Goal: Task Accomplishment & Management: Use online tool/utility

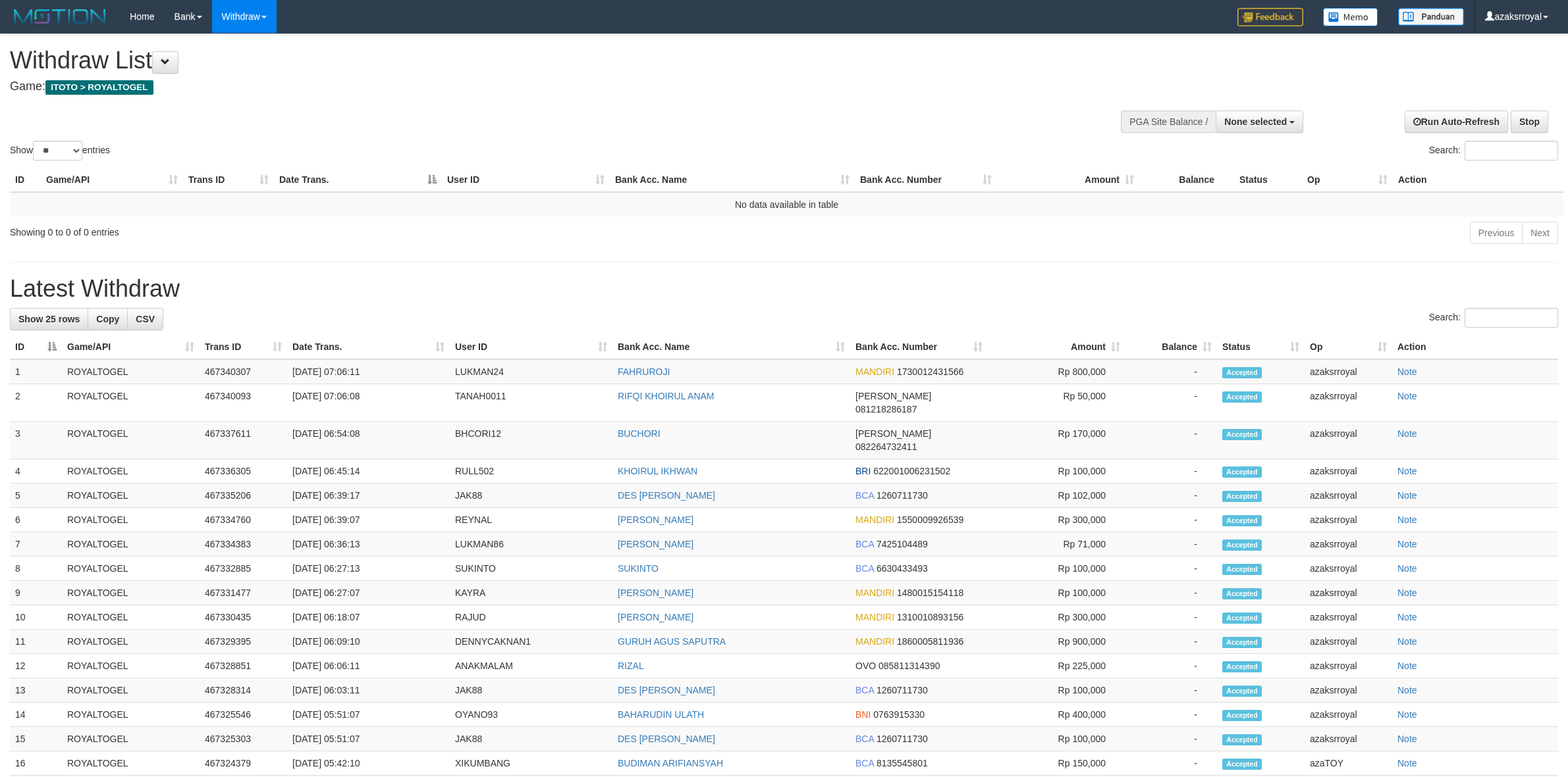
select select
select select "**"
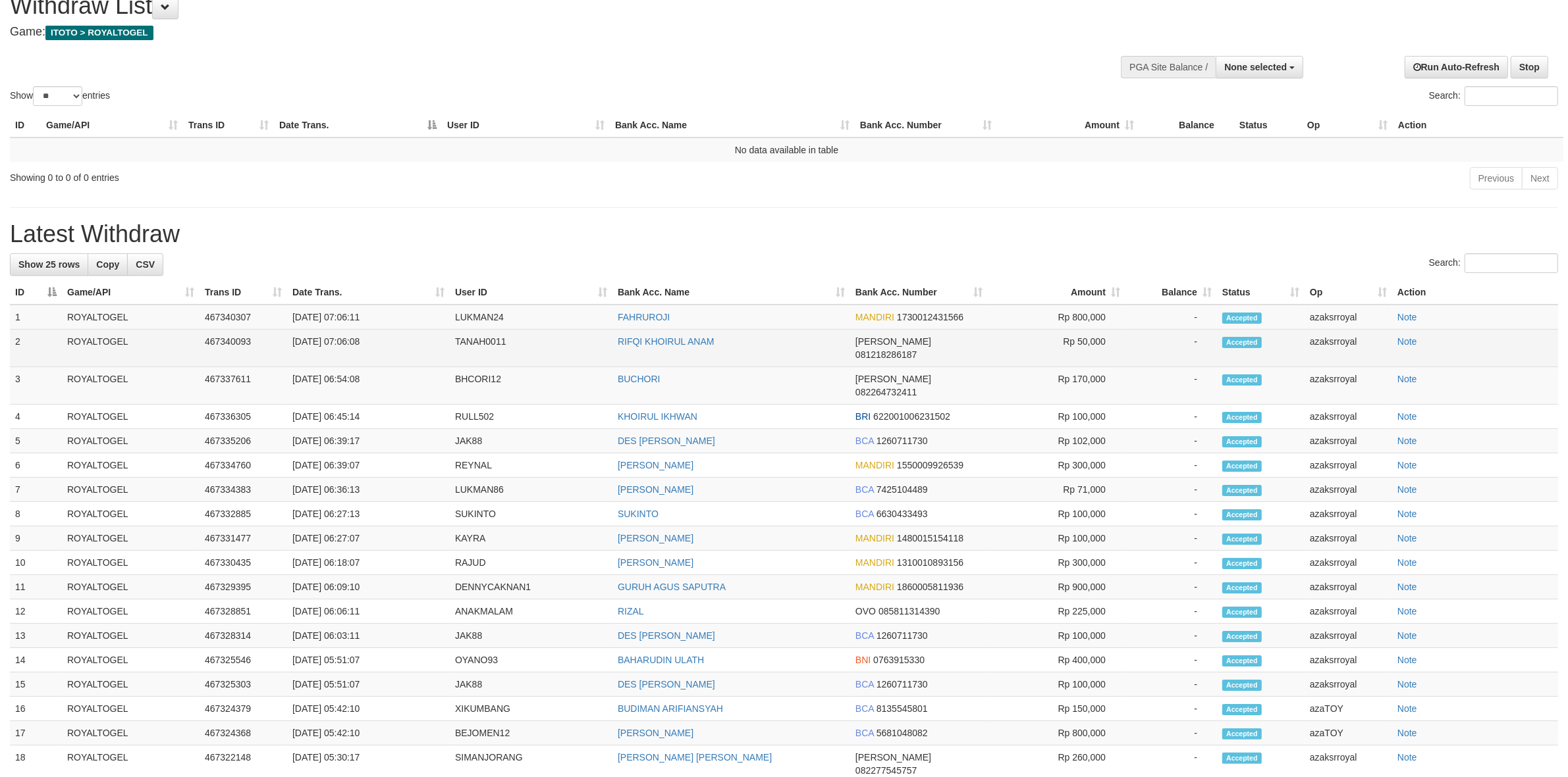
click at [346, 343] on td "[DATE] 07:06:08" at bounding box center [369, 348] width 163 height 37
click at [377, 344] on td "[DATE] 07:06:08" at bounding box center [369, 348] width 163 height 37
copy td "07:06:08"
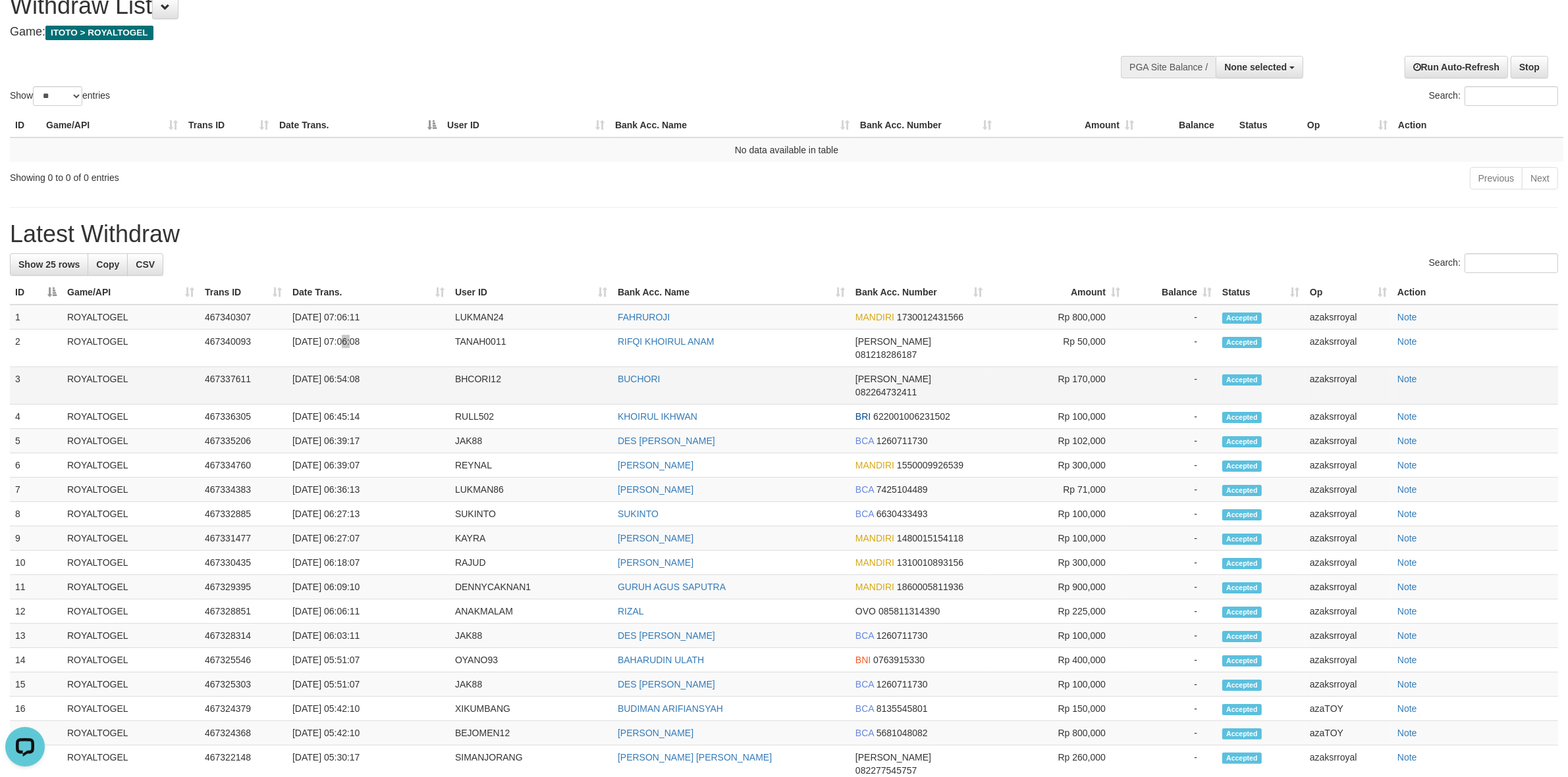
scroll to position [0, 0]
click at [347, 314] on td "[DATE] 07:06:11" at bounding box center [369, 318] width 163 height 25
click at [390, 314] on td "[DATE] 07:06:11" at bounding box center [369, 318] width 163 height 25
copy td "07:06:11"
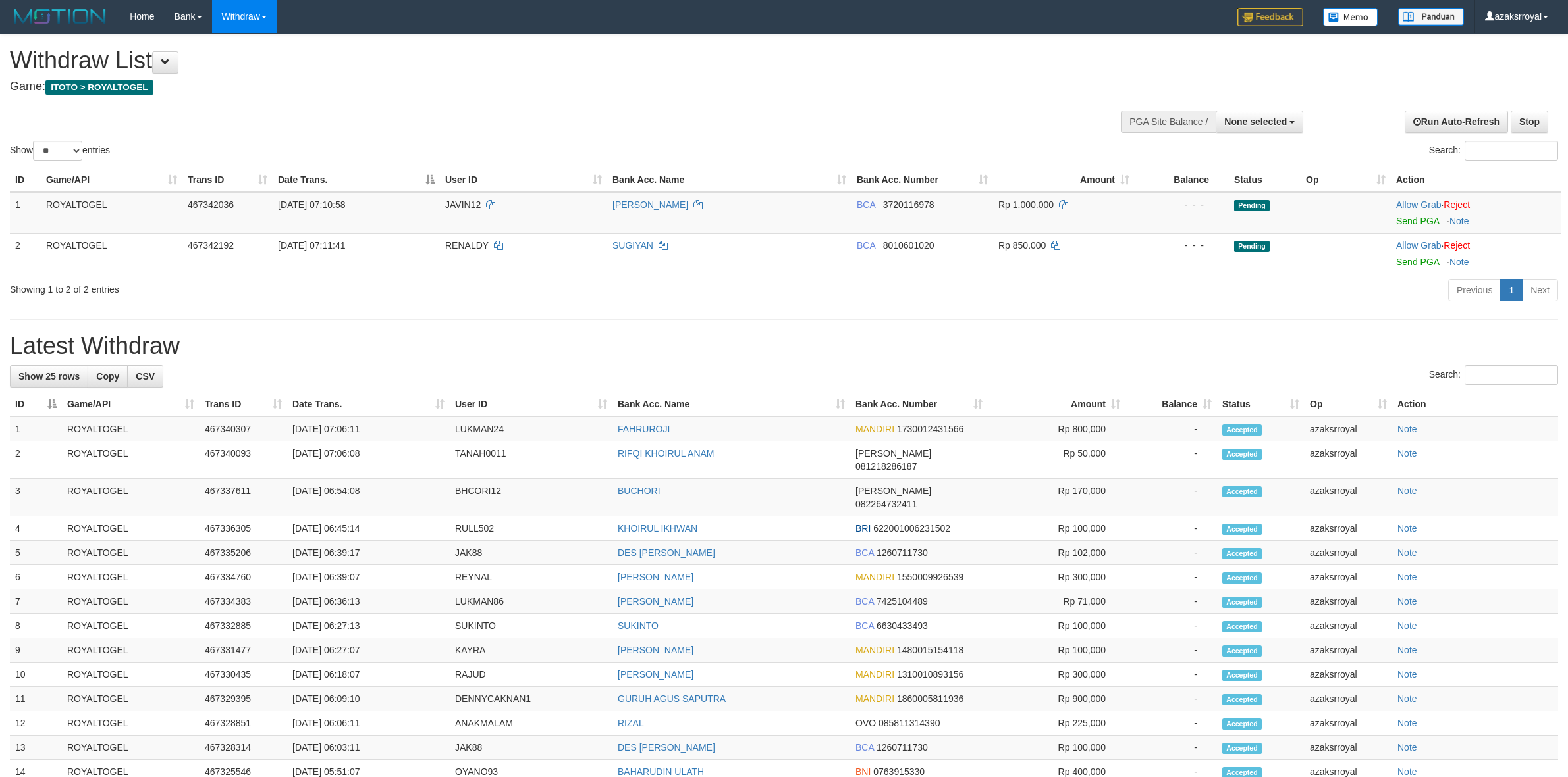
select select
select select "**"
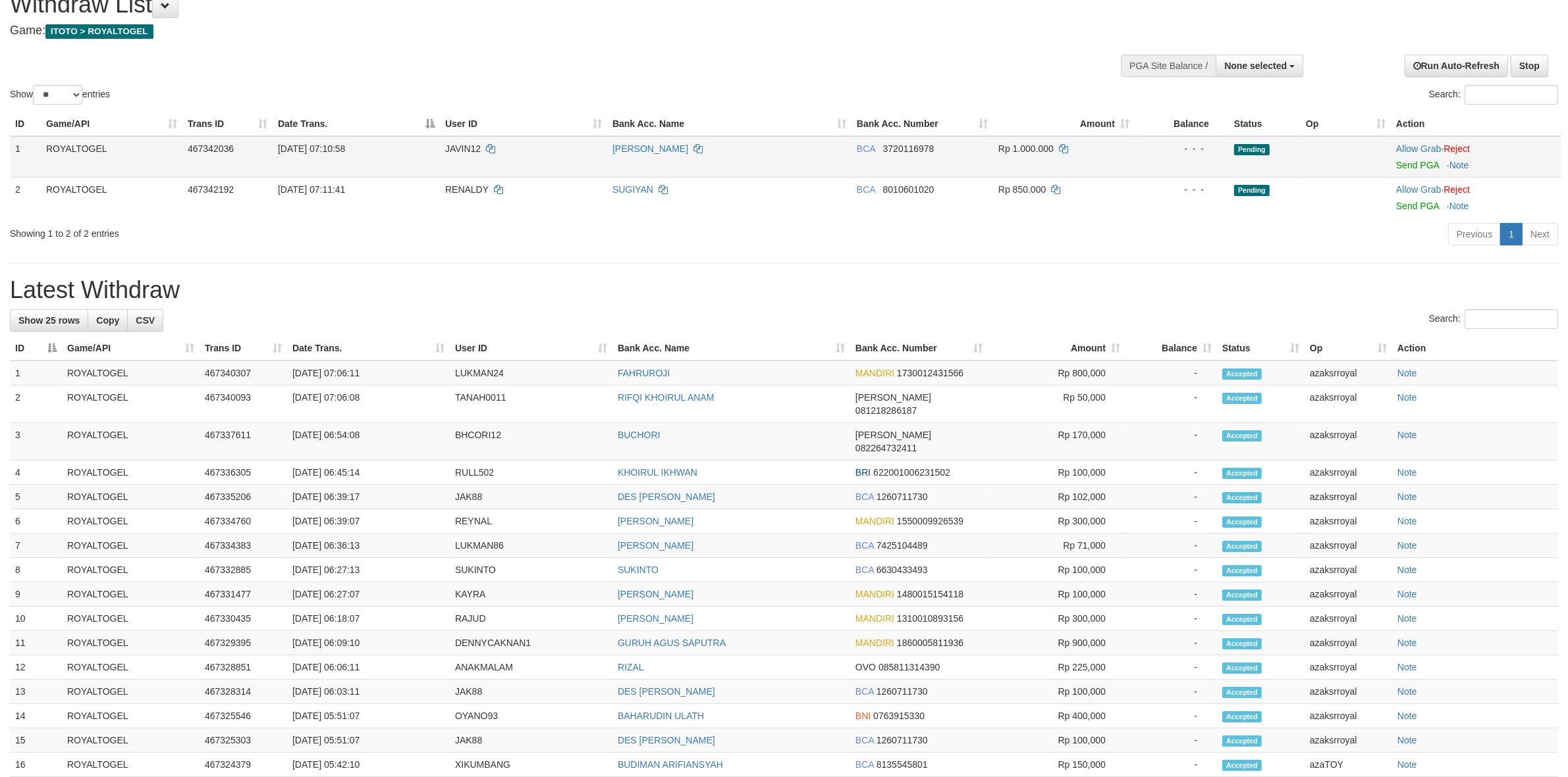
scroll to position [55, 0]
drag, startPoint x: 1400, startPoint y: 166, endPoint x: 849, endPoint y: 231, distance: 554.8
click at [1400, 166] on link "Send PGA" at bounding box center [1417, 166] width 43 height 11
drag, startPoint x: 1414, startPoint y: 203, endPoint x: 857, endPoint y: 231, distance: 557.7
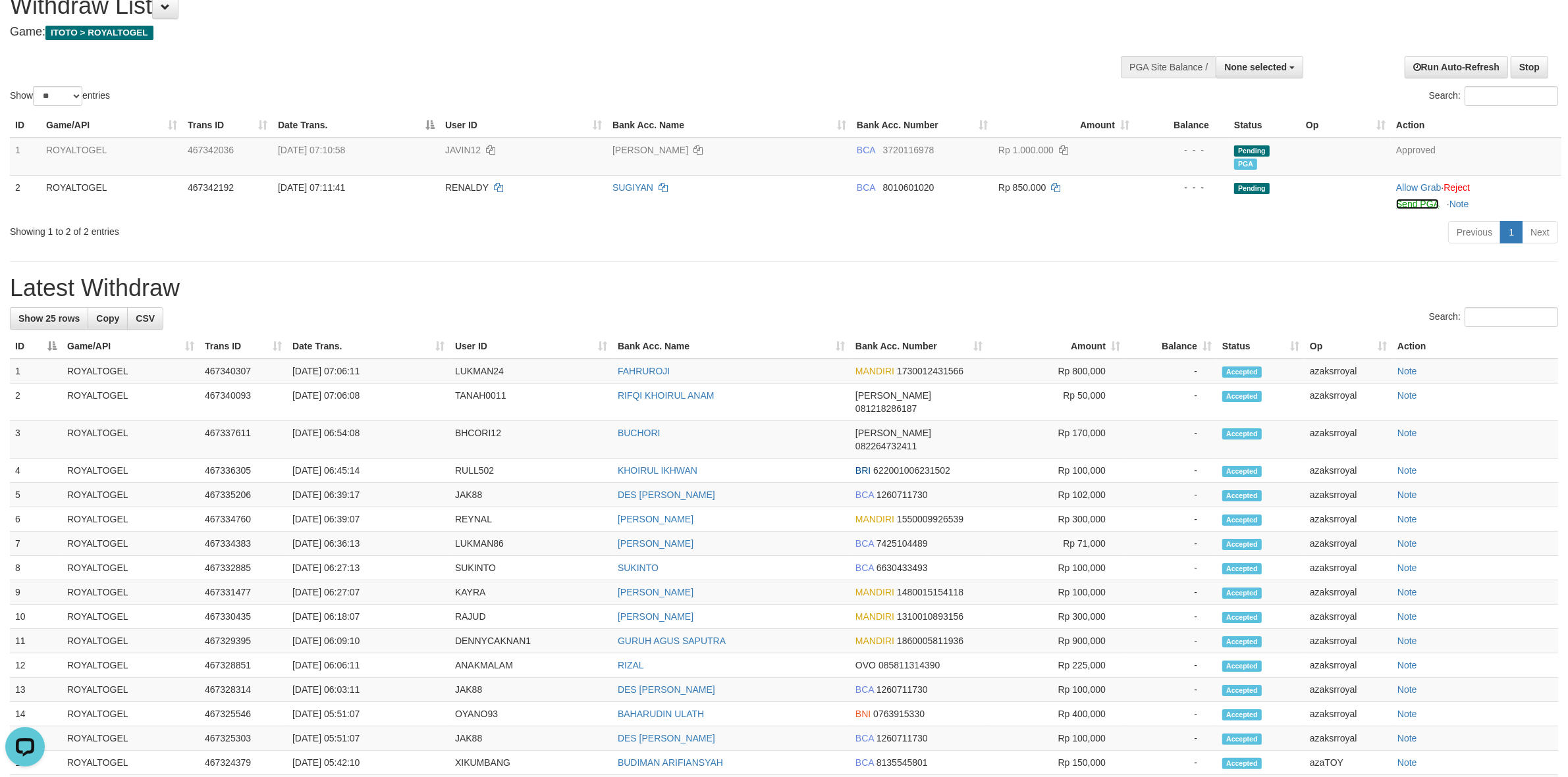
click at [1414, 203] on link "Send PGA" at bounding box center [1417, 204] width 43 height 11
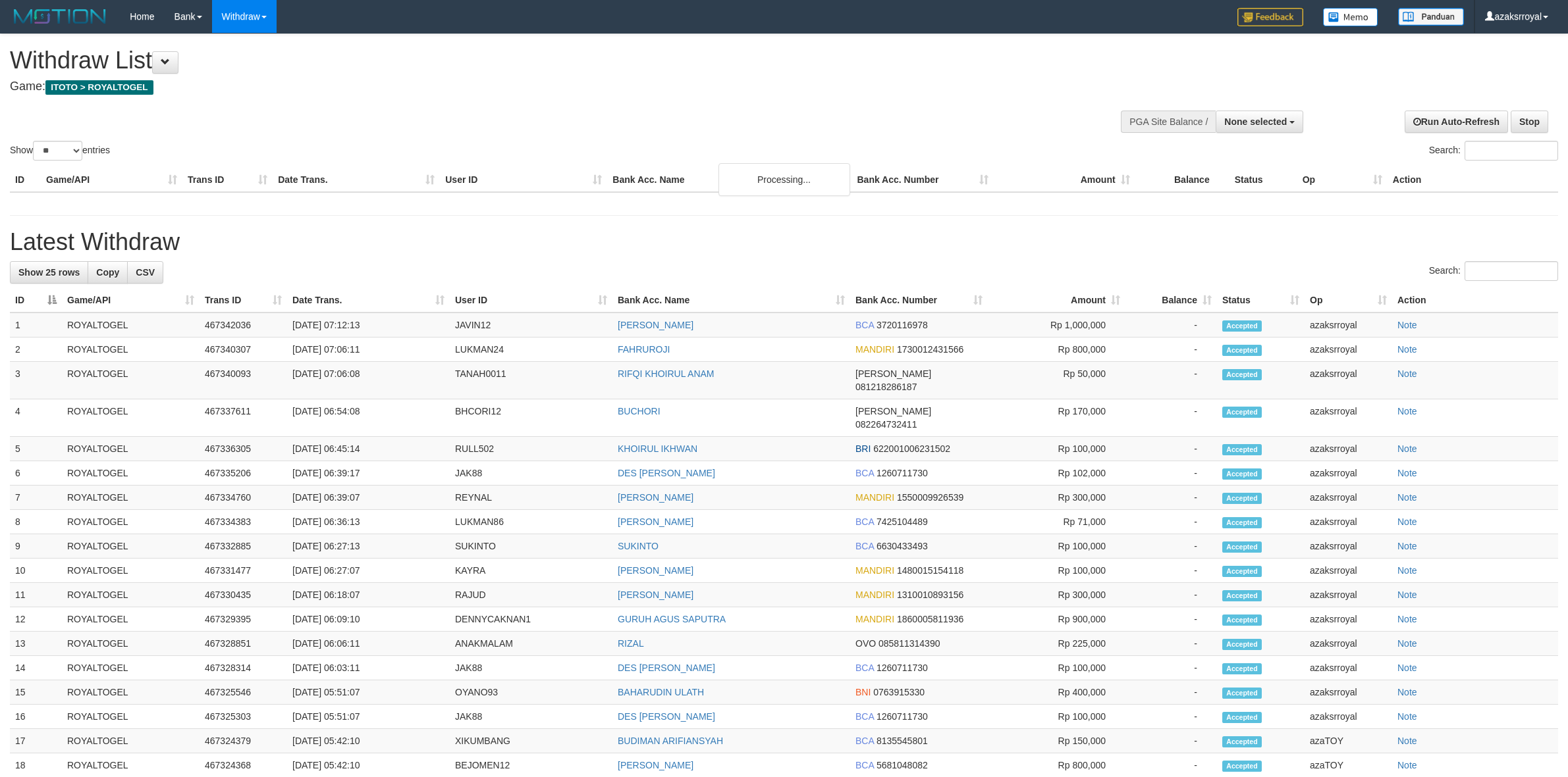
select select
select select "**"
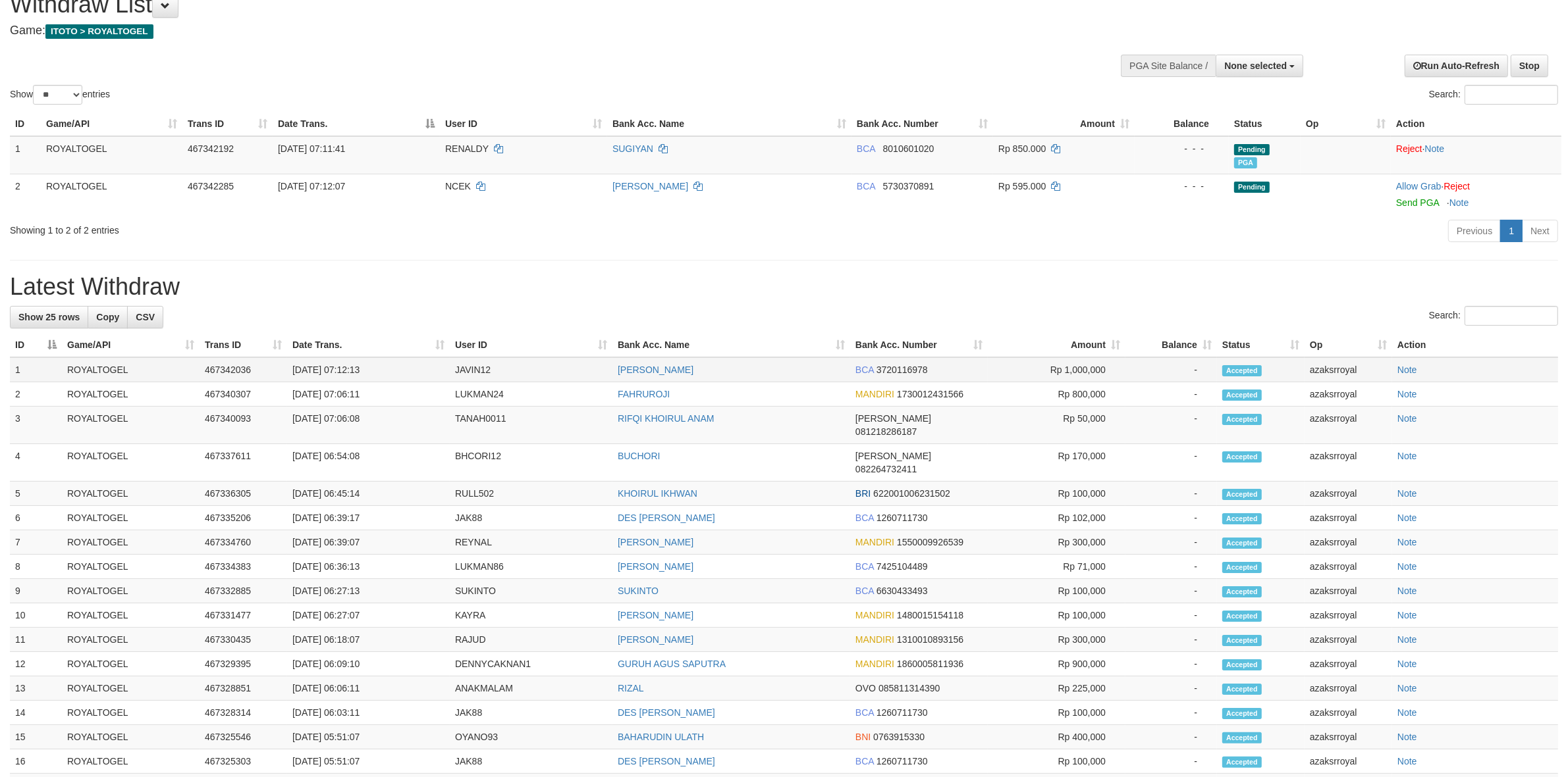
click at [341, 366] on td "31/08/2025 07:12:13" at bounding box center [369, 370] width 163 height 25
click at [391, 364] on td "31/08/2025 07:12:13" at bounding box center [369, 370] width 163 height 25
copy td "07:12:13"
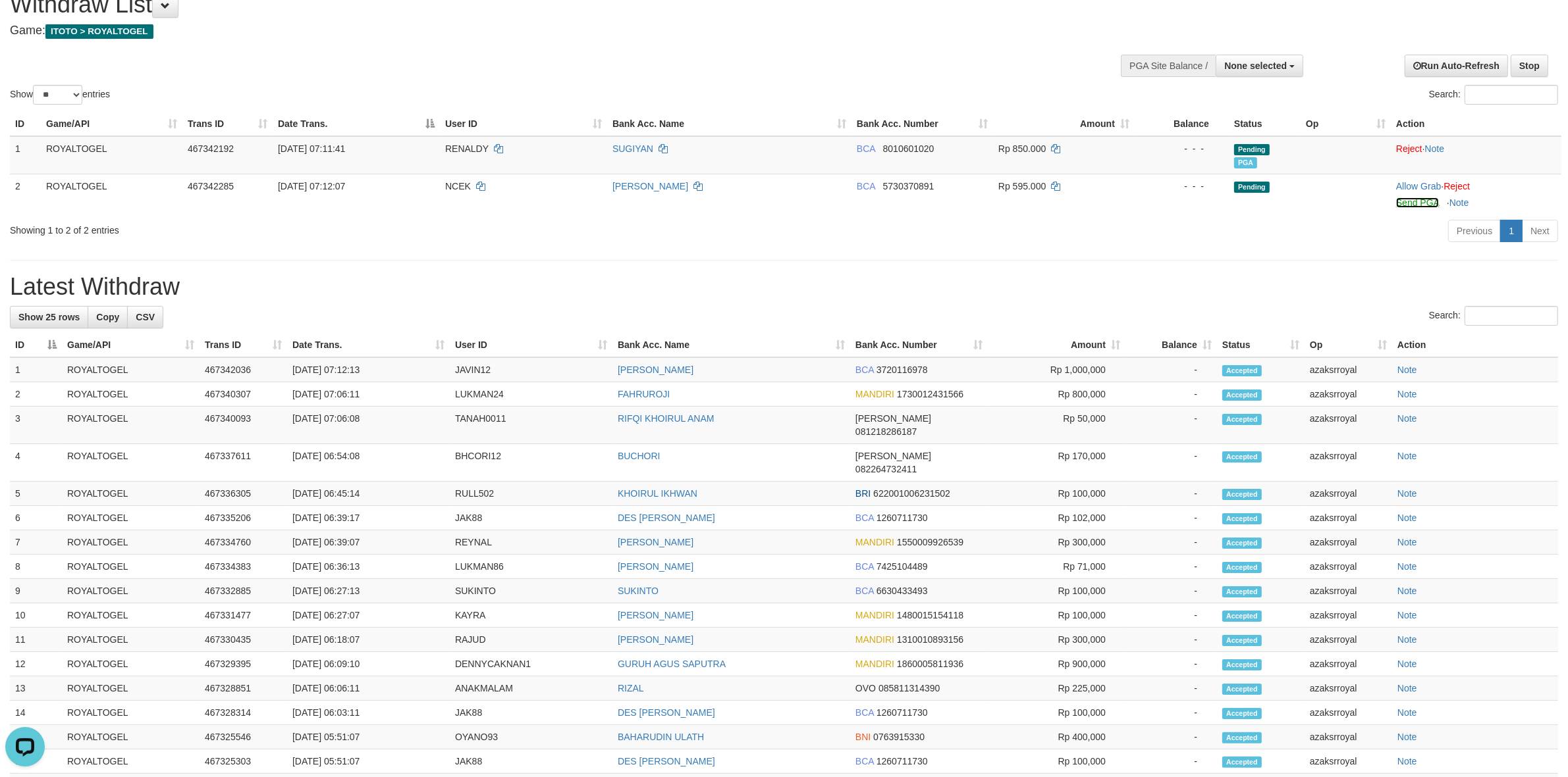
drag, startPoint x: 1413, startPoint y: 205, endPoint x: 856, endPoint y: 225, distance: 557.4
click at [1413, 205] on link "Send PGA" at bounding box center [1417, 202] width 43 height 11
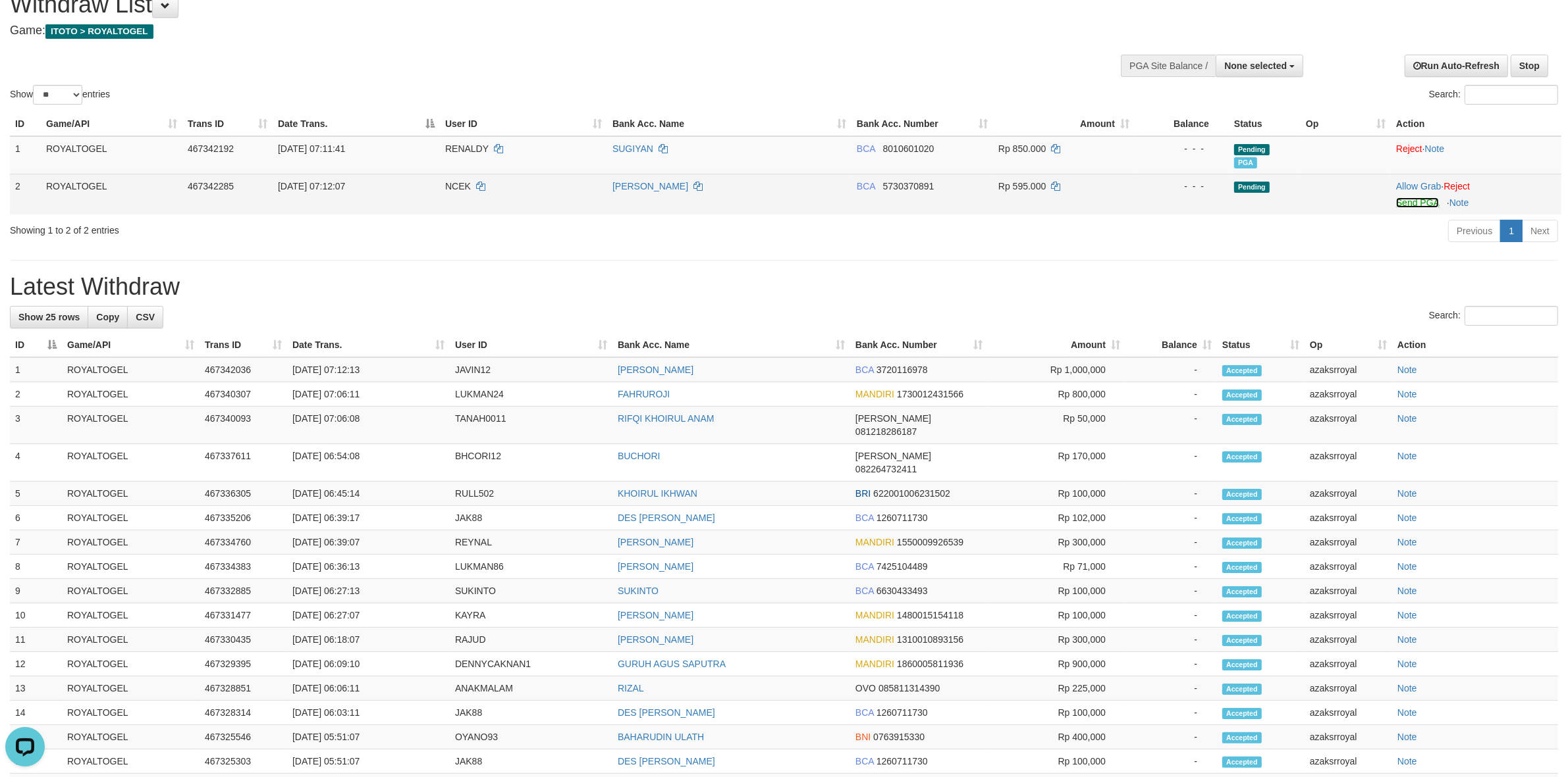
click at [1413, 204] on link "Send PGA" at bounding box center [1417, 202] width 43 height 11
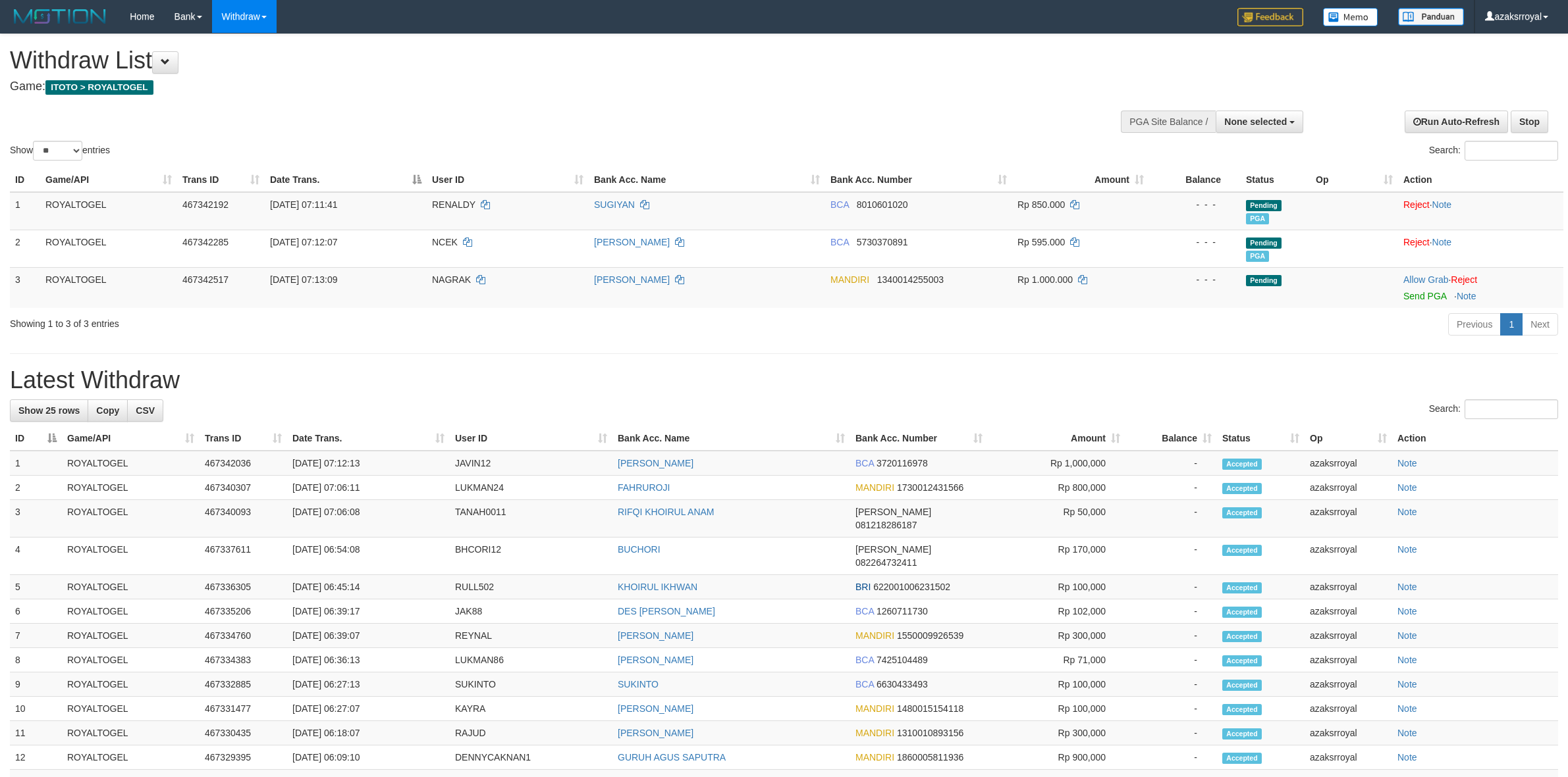
select select
select select "**"
click at [1417, 297] on link "Send PGA" at bounding box center [1424, 296] width 43 height 11
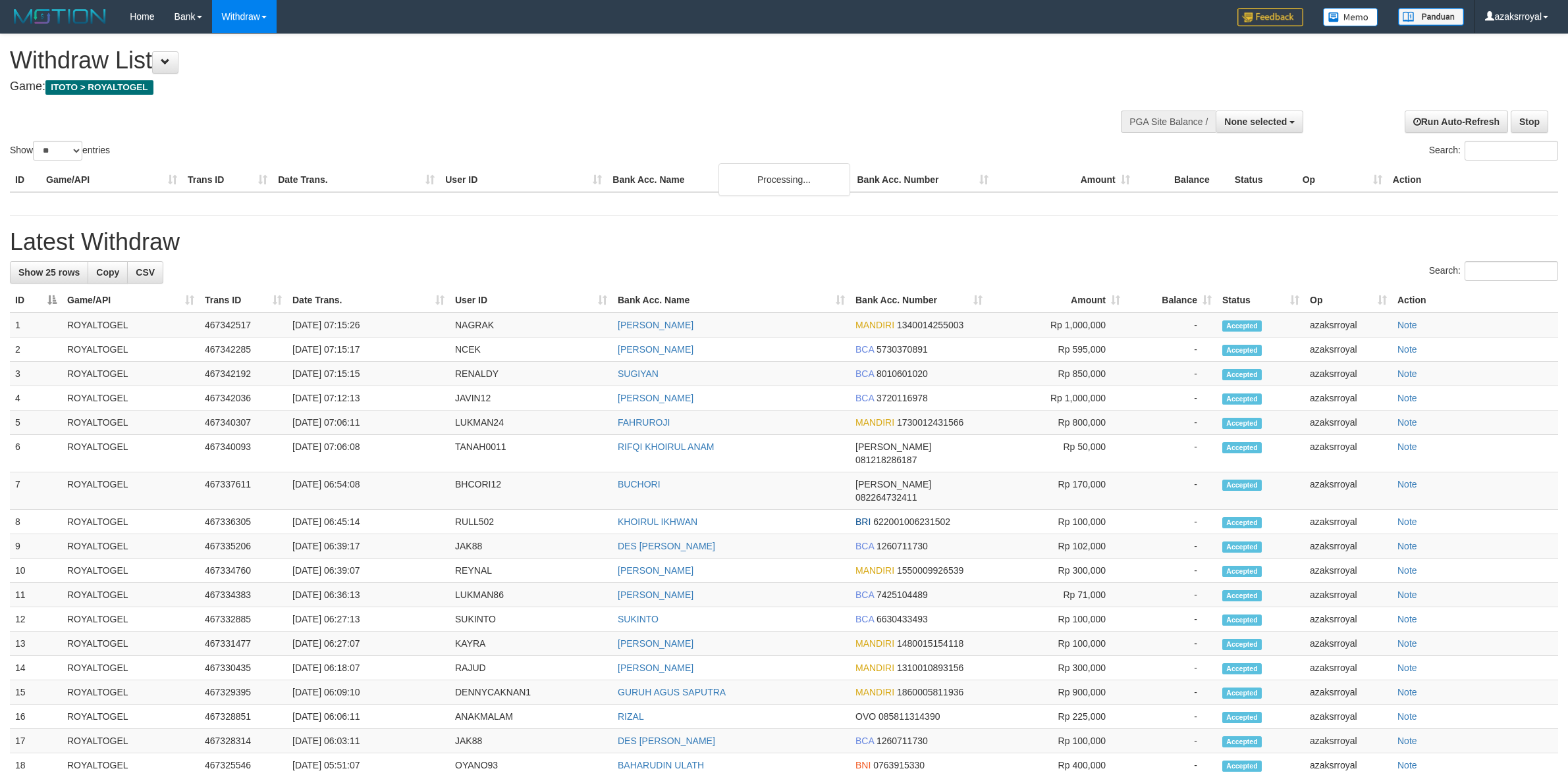
select select
select select "**"
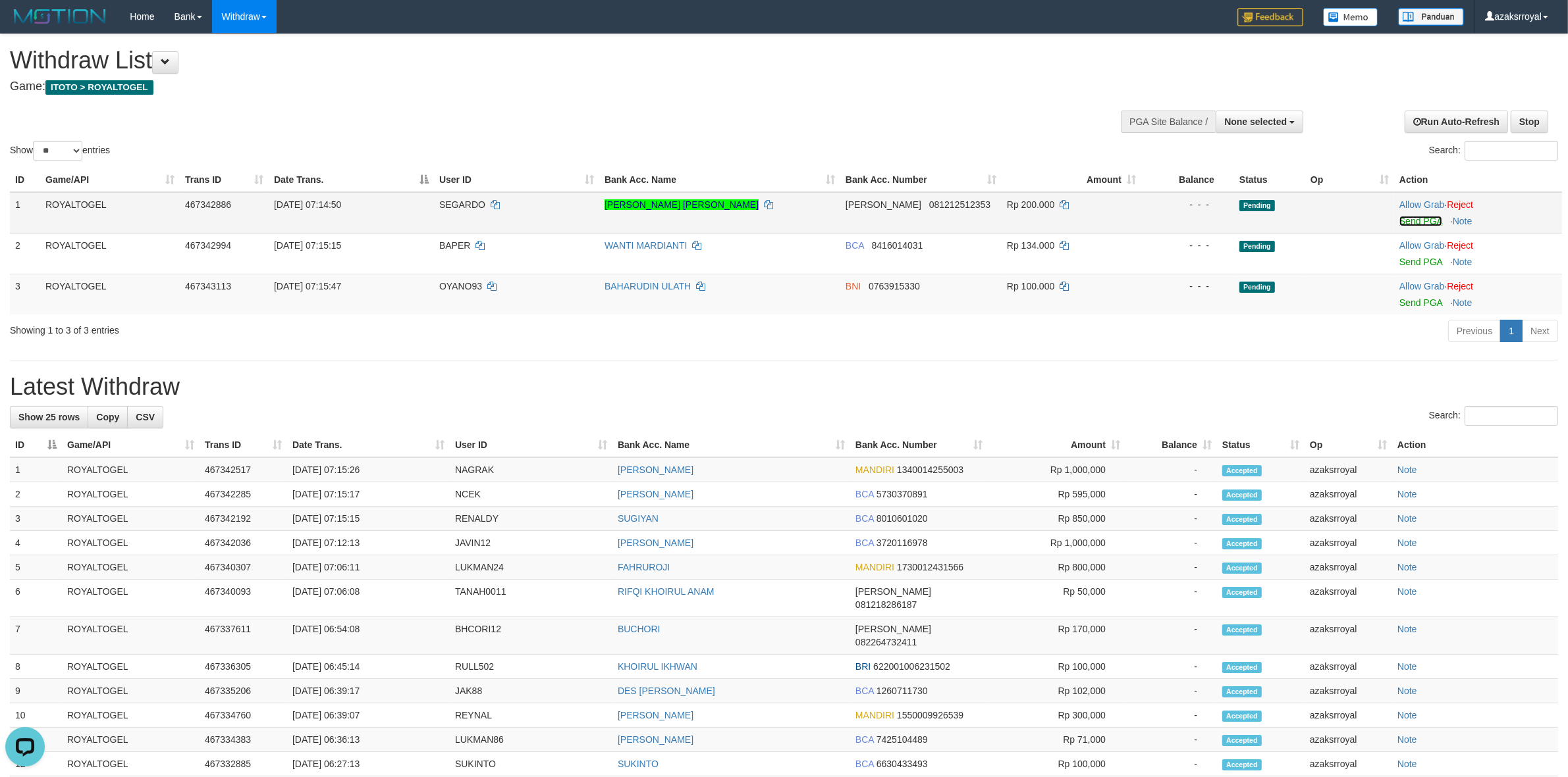
drag, startPoint x: 1408, startPoint y: 216, endPoint x: 866, endPoint y: 225, distance: 542.1
click at [1408, 216] on link "Send PGA" at bounding box center [1421, 221] width 43 height 11
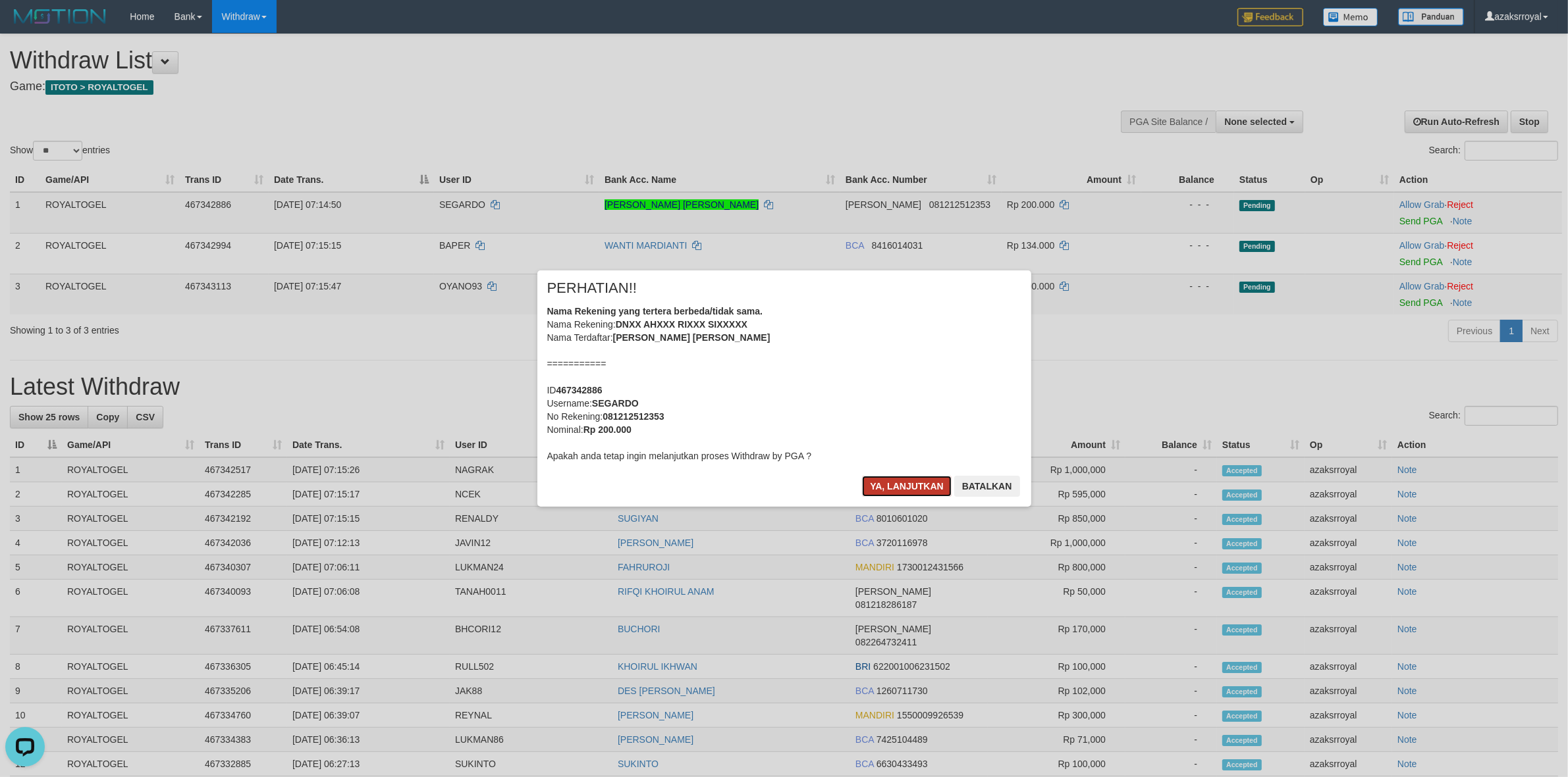
click at [886, 489] on button "Ya, lanjutkan" at bounding box center [907, 486] width 90 height 21
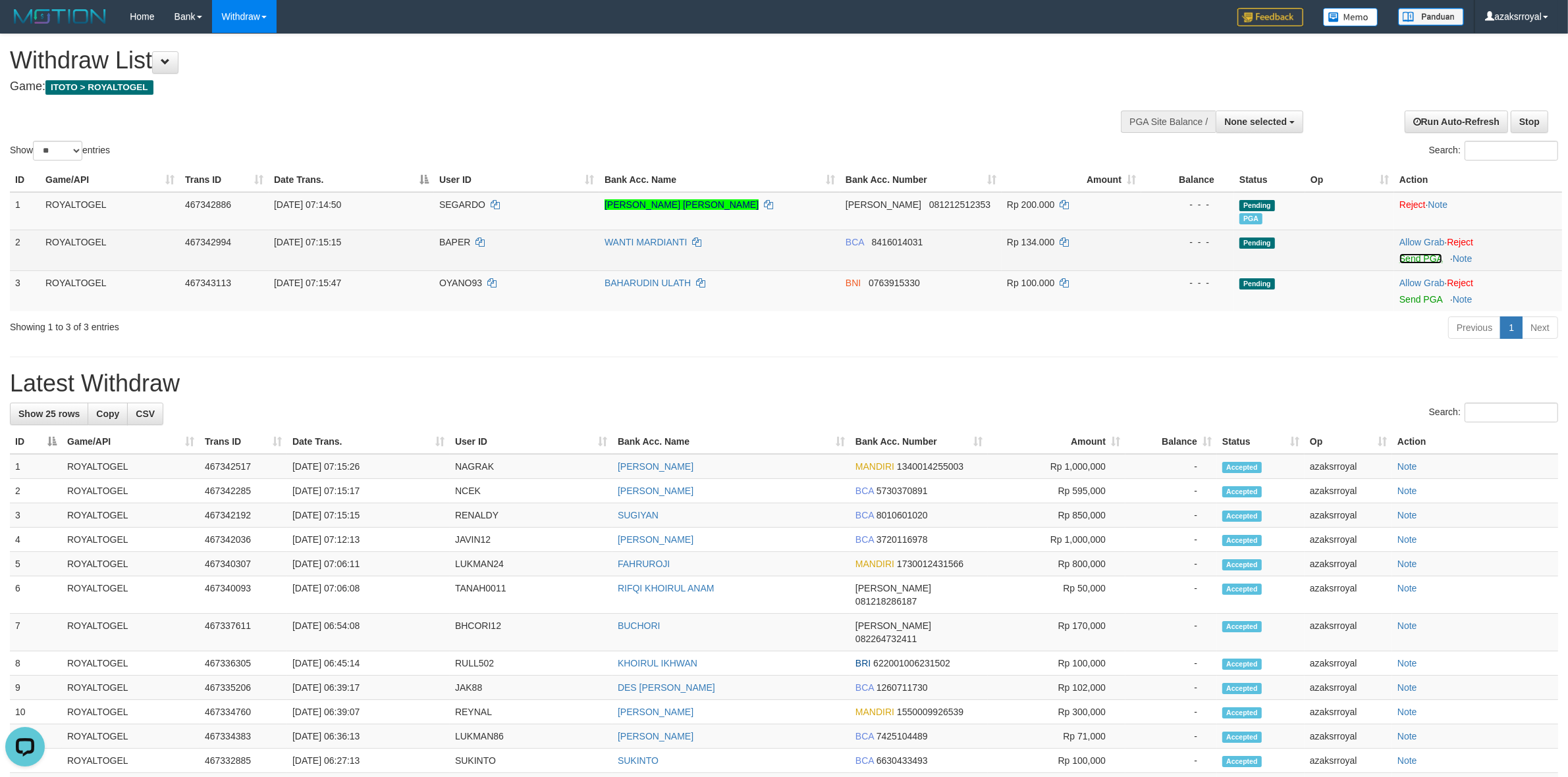
click at [1417, 258] on link "Send PGA" at bounding box center [1421, 258] width 43 height 11
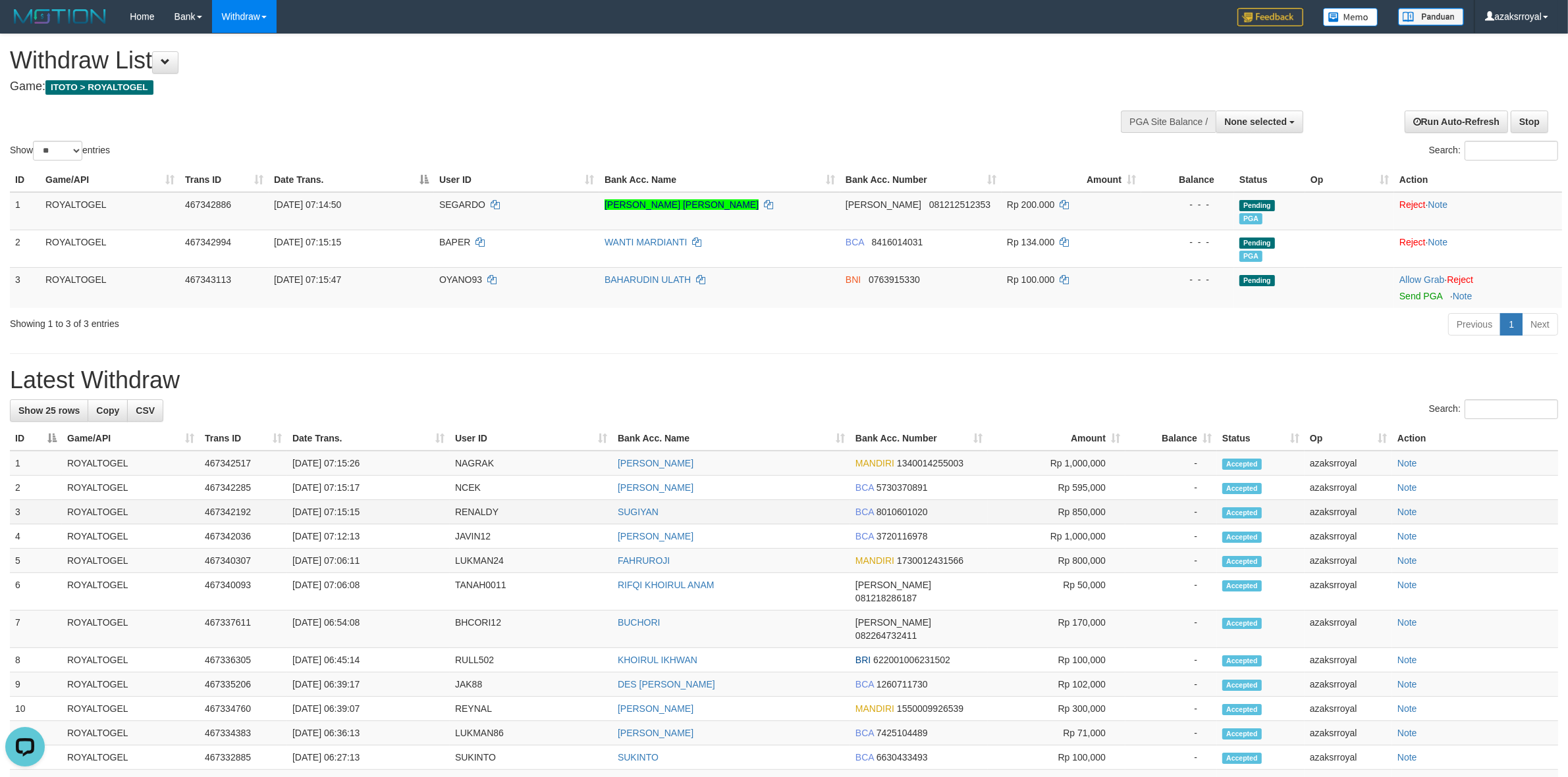
click at [345, 514] on td "[DATE] 07:15:15" at bounding box center [369, 512] width 163 height 24
click at [382, 515] on td "[DATE] 07:15:15" at bounding box center [369, 512] width 163 height 24
copy td "07:15:15"
click at [344, 485] on td "[DATE] 07:15:17" at bounding box center [369, 487] width 163 height 24
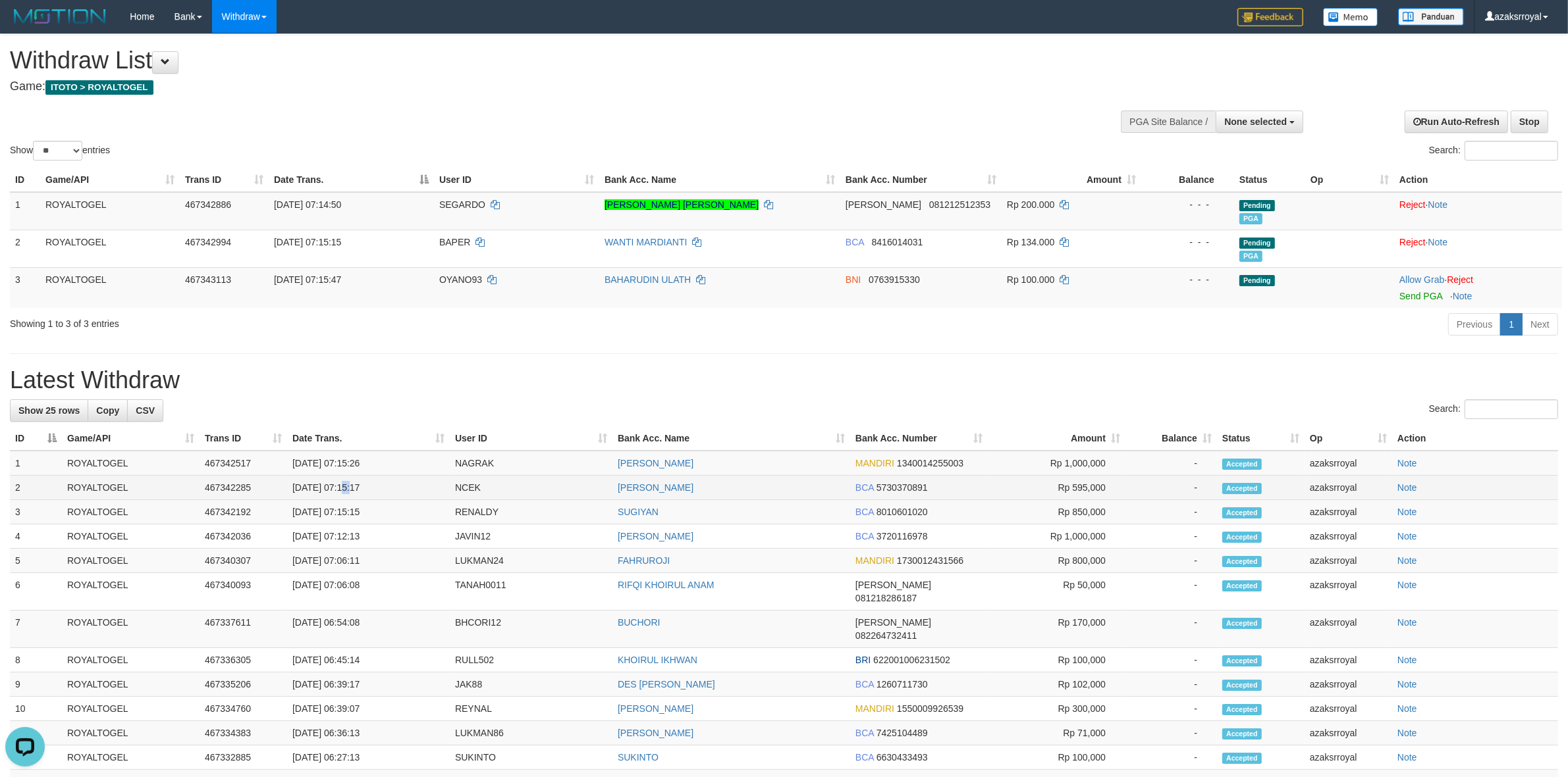
click at [344, 485] on td "[DATE] 07:15:17" at bounding box center [369, 487] width 163 height 24
drag, startPoint x: 370, startPoint y: 485, endPoint x: 406, endPoint y: 488, distance: 36.1
click at [370, 485] on td "[DATE] 07:15:17" at bounding box center [369, 487] width 163 height 24
copy td "07:15:17"
click at [344, 465] on td "[DATE] 07:15:26" at bounding box center [369, 463] width 163 height 25
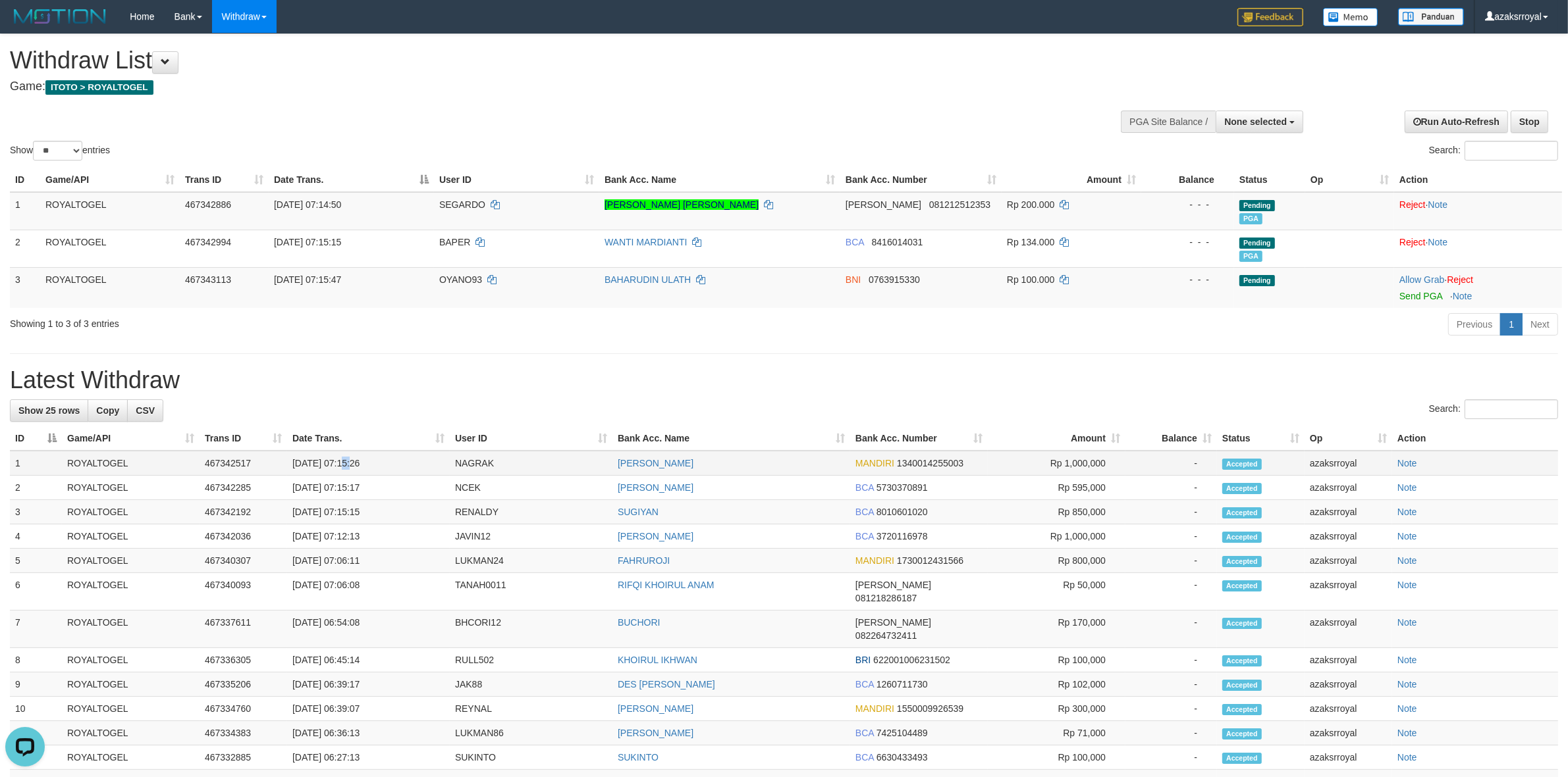
click at [344, 465] on td "[DATE] 07:15:26" at bounding box center [369, 463] width 163 height 25
click at [402, 465] on td "[DATE] 07:15:26" at bounding box center [369, 463] width 163 height 25
copy td "07:15:26"
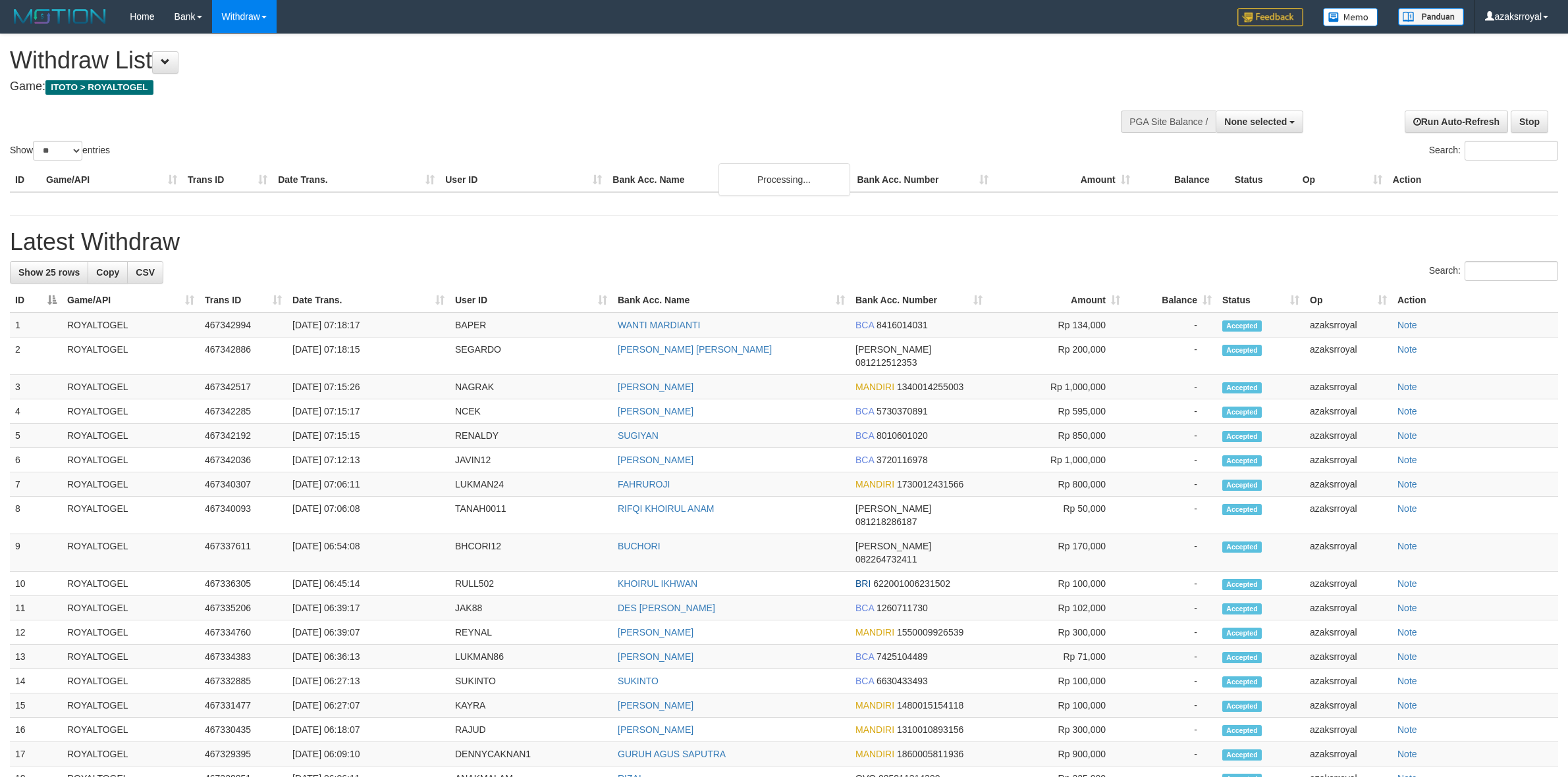
select select
select select "**"
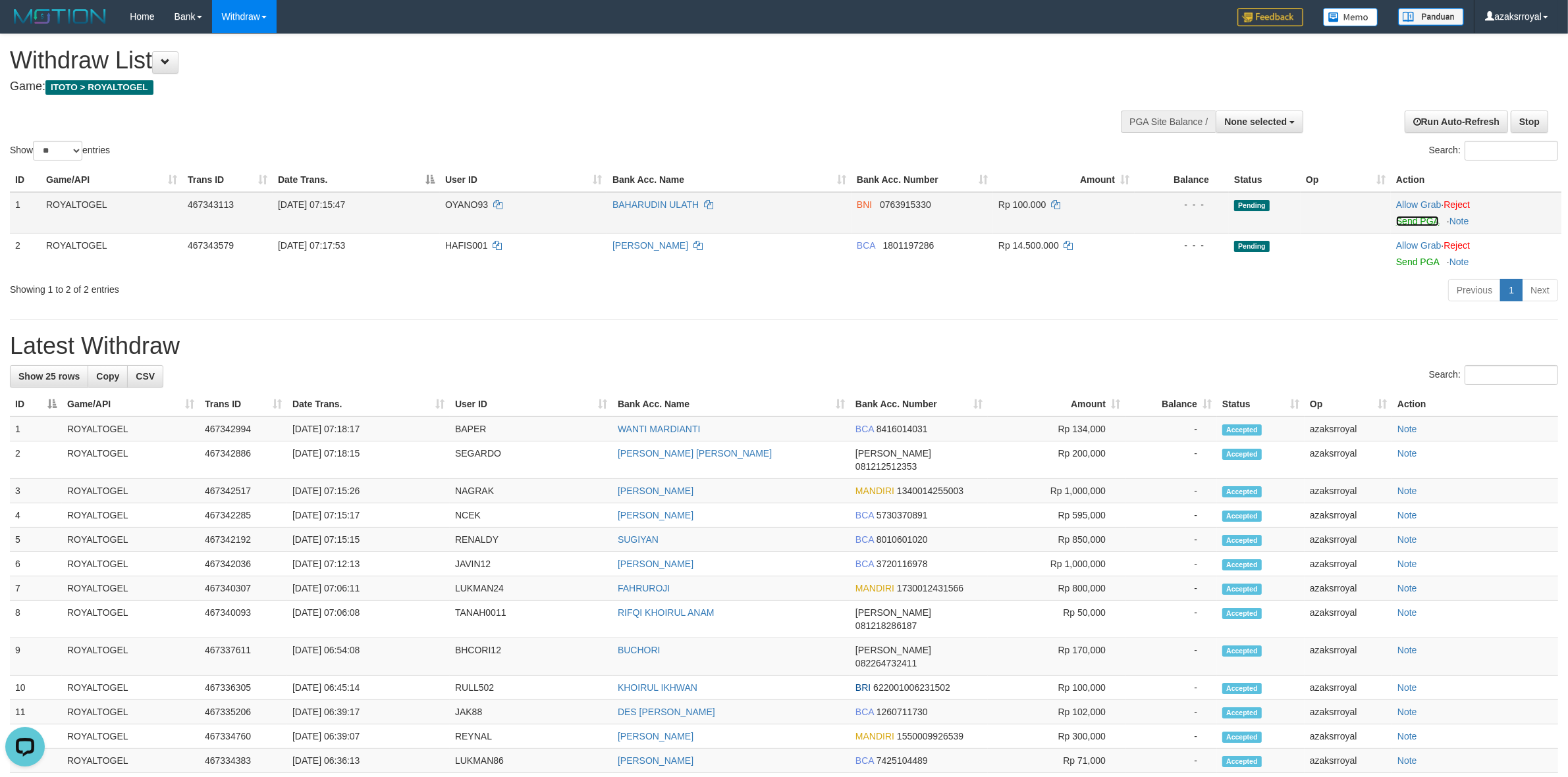
drag, startPoint x: 1406, startPoint y: 223, endPoint x: 868, endPoint y: 227, distance: 538.0
click at [1406, 223] on link "Send PGA" at bounding box center [1417, 221] width 43 height 11
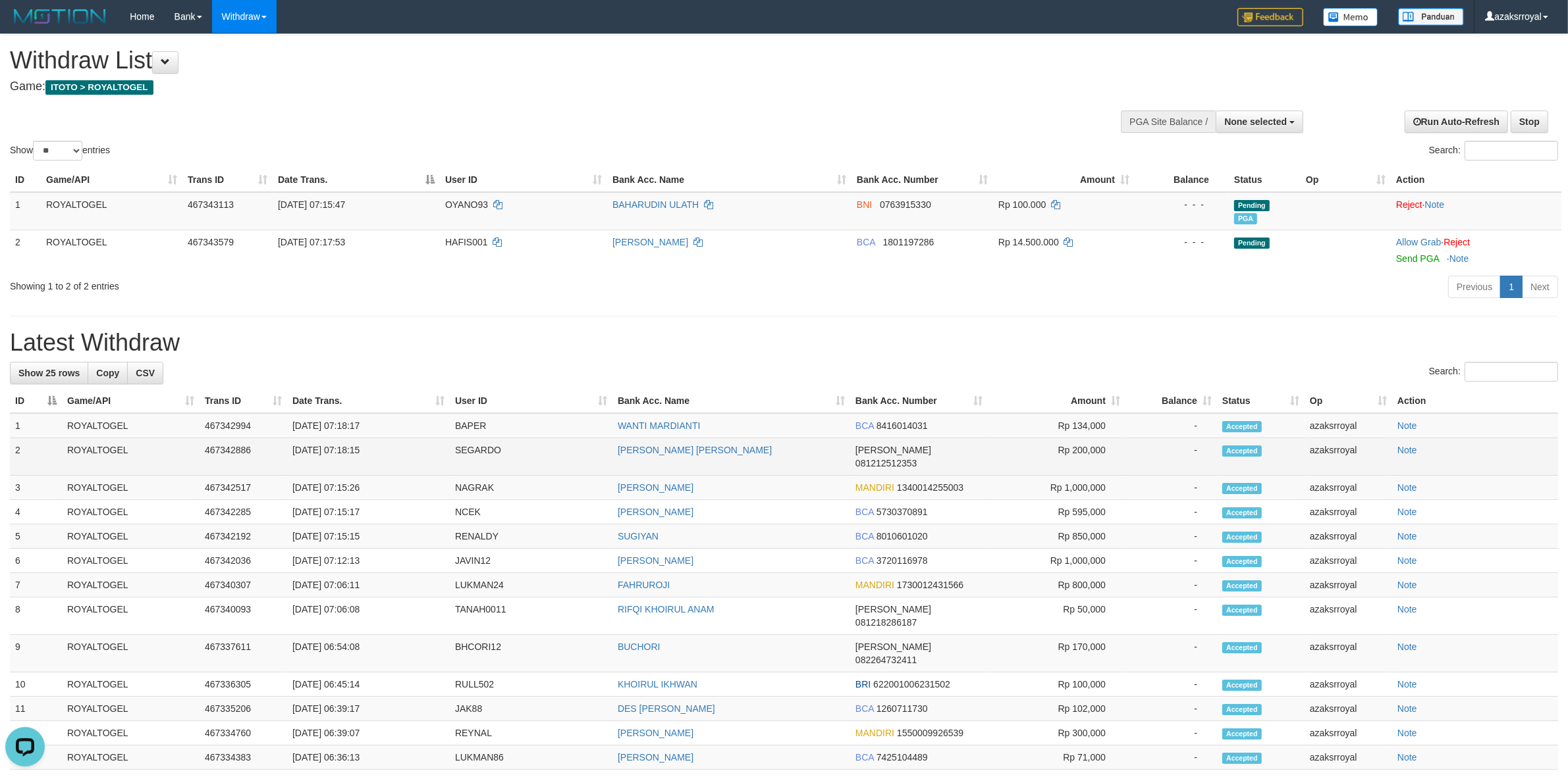
click at [346, 452] on td "[DATE] 07:18:15" at bounding box center [369, 456] width 163 height 37
click at [381, 450] on td "[DATE] 07:18:15" at bounding box center [369, 456] width 163 height 37
copy td "07:18:15"
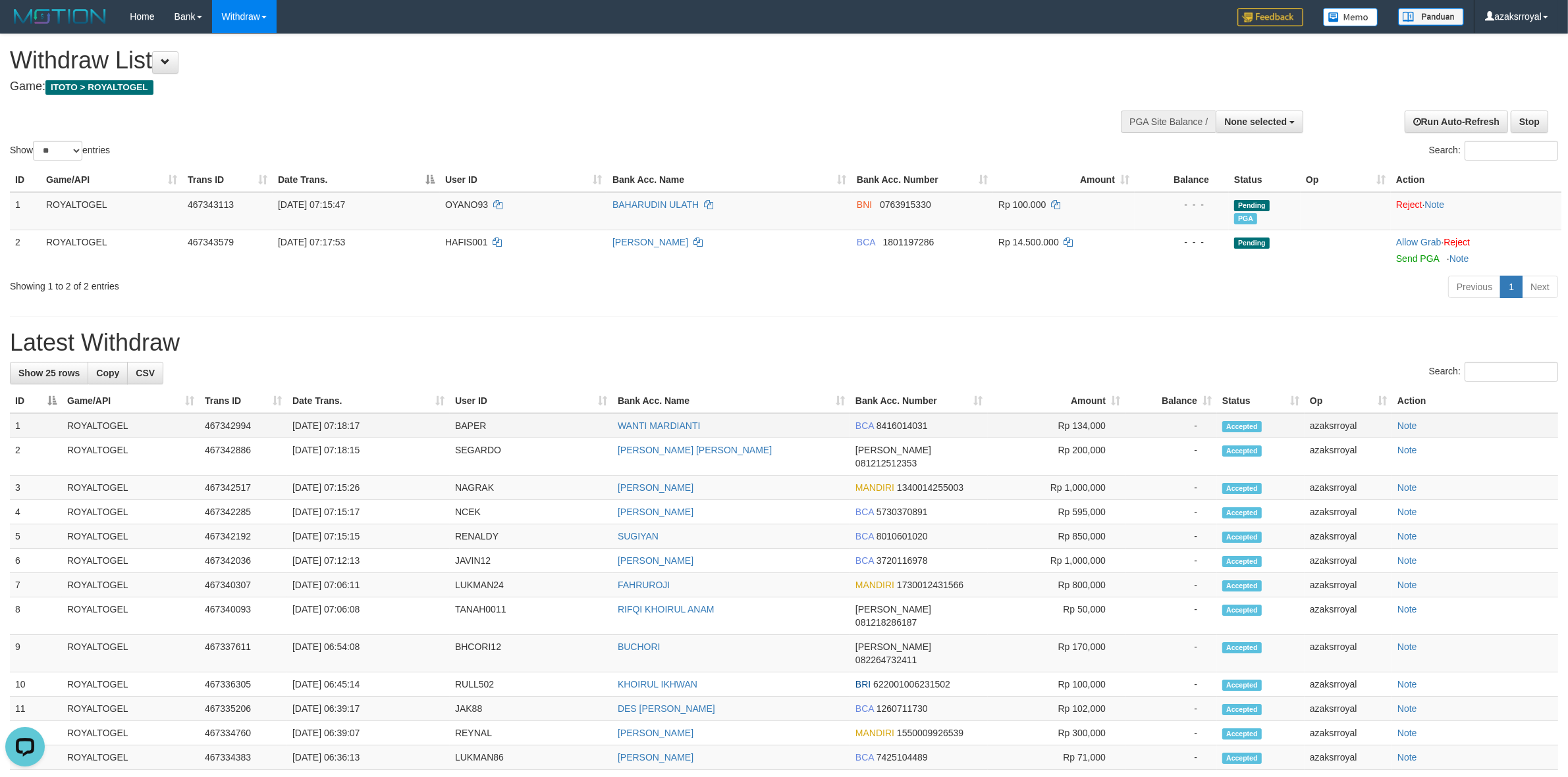
click at [340, 425] on td "[DATE] 07:18:17" at bounding box center [369, 426] width 163 height 25
click at [383, 422] on td "[DATE] 07:18:17" at bounding box center [369, 426] width 163 height 25
copy td "07:18:17"
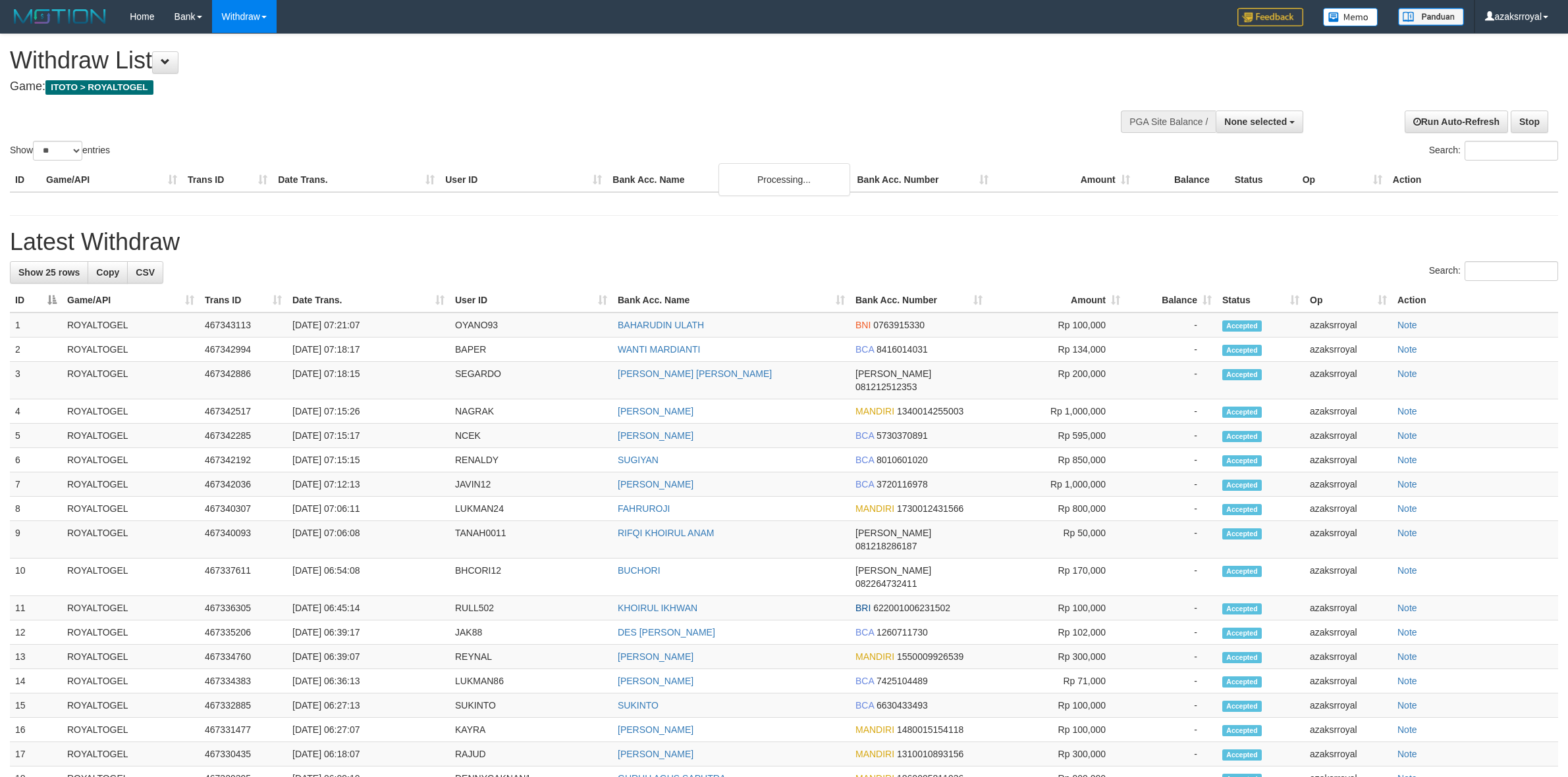
select select
select select "**"
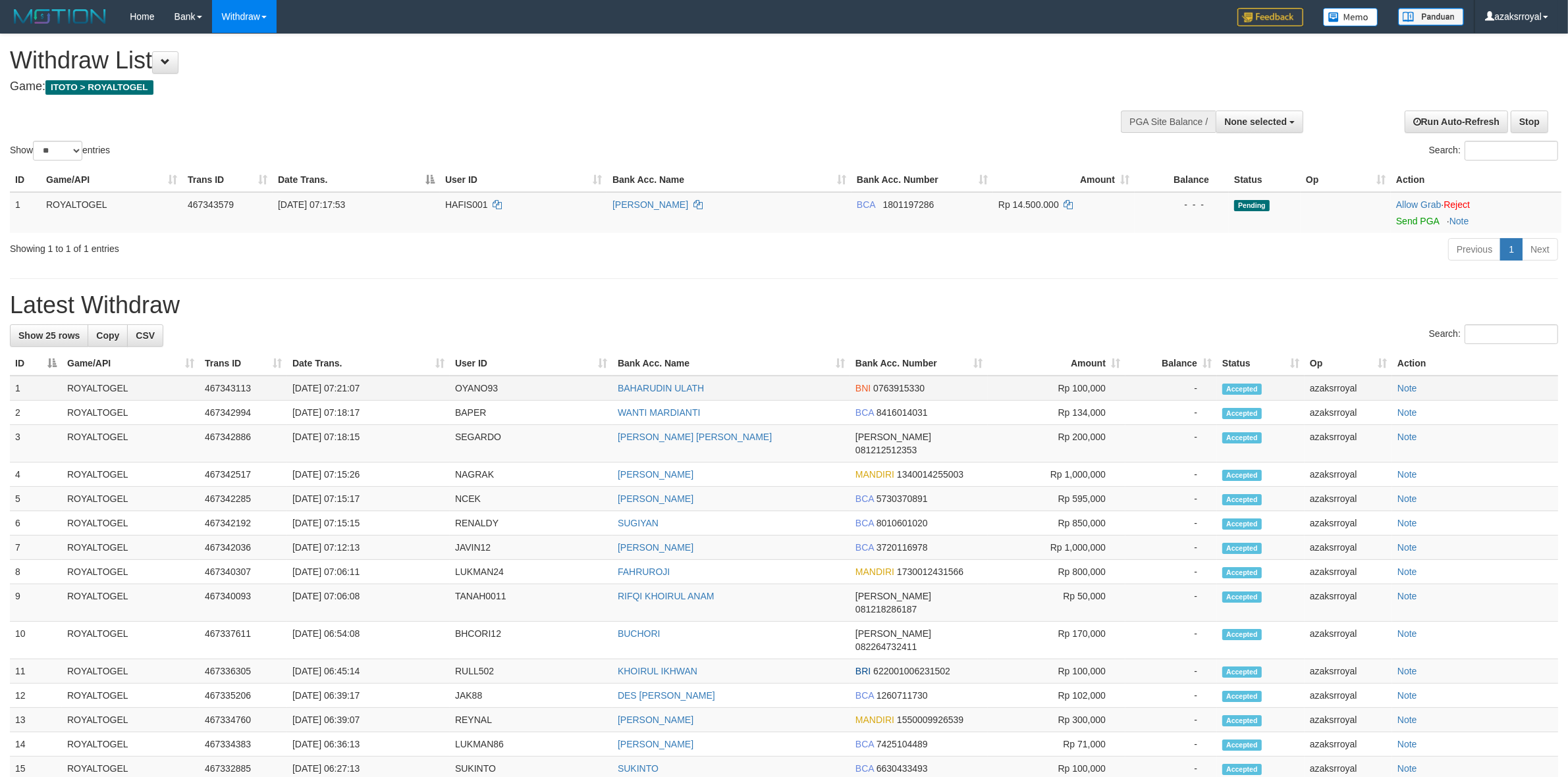
click at [344, 385] on td "[DATE] 07:21:07" at bounding box center [369, 388] width 163 height 25
click at [379, 383] on td "[DATE] 07:21:07" at bounding box center [369, 388] width 163 height 25
copy td "07:21:07"
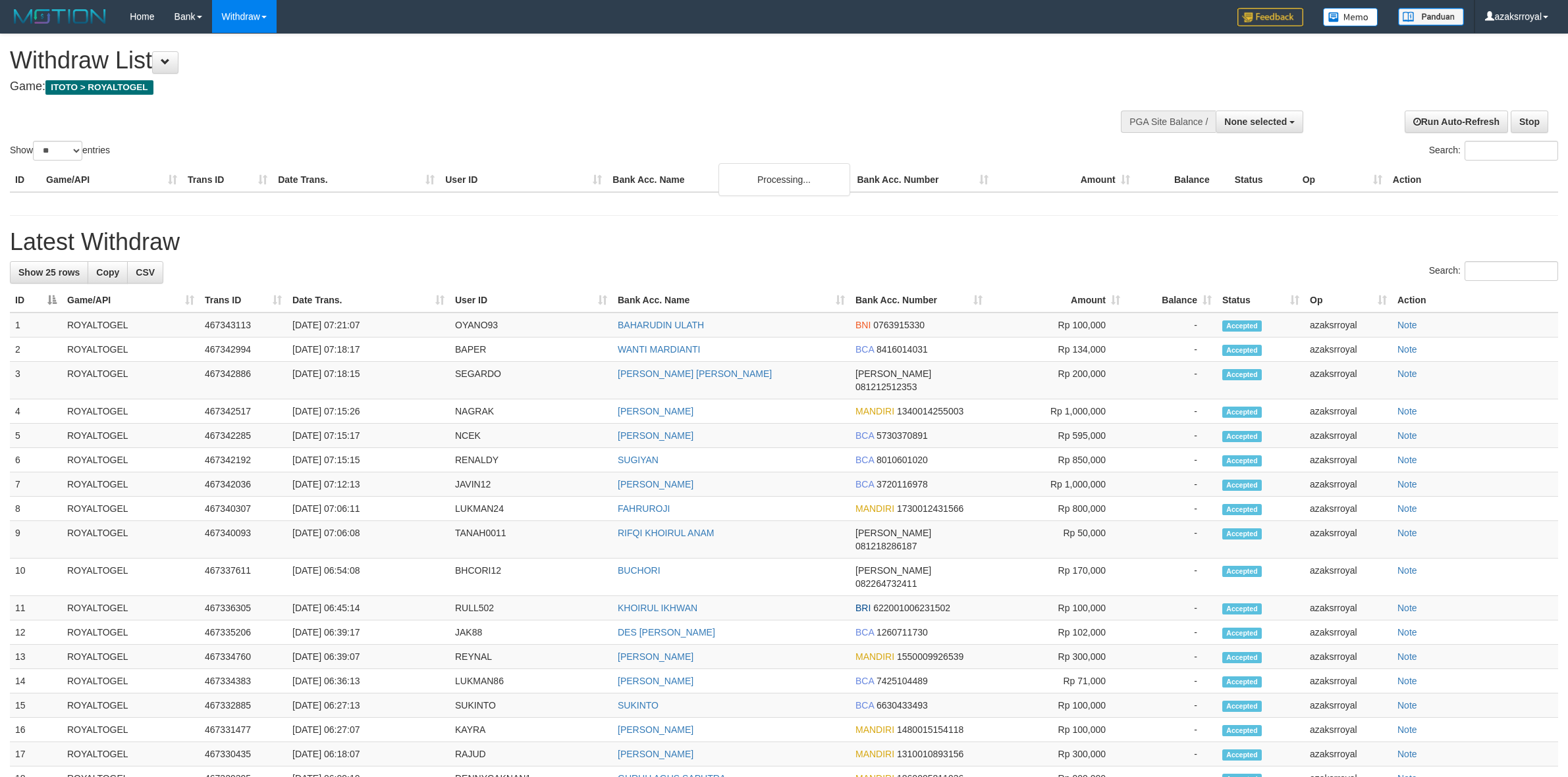
select select
select select "**"
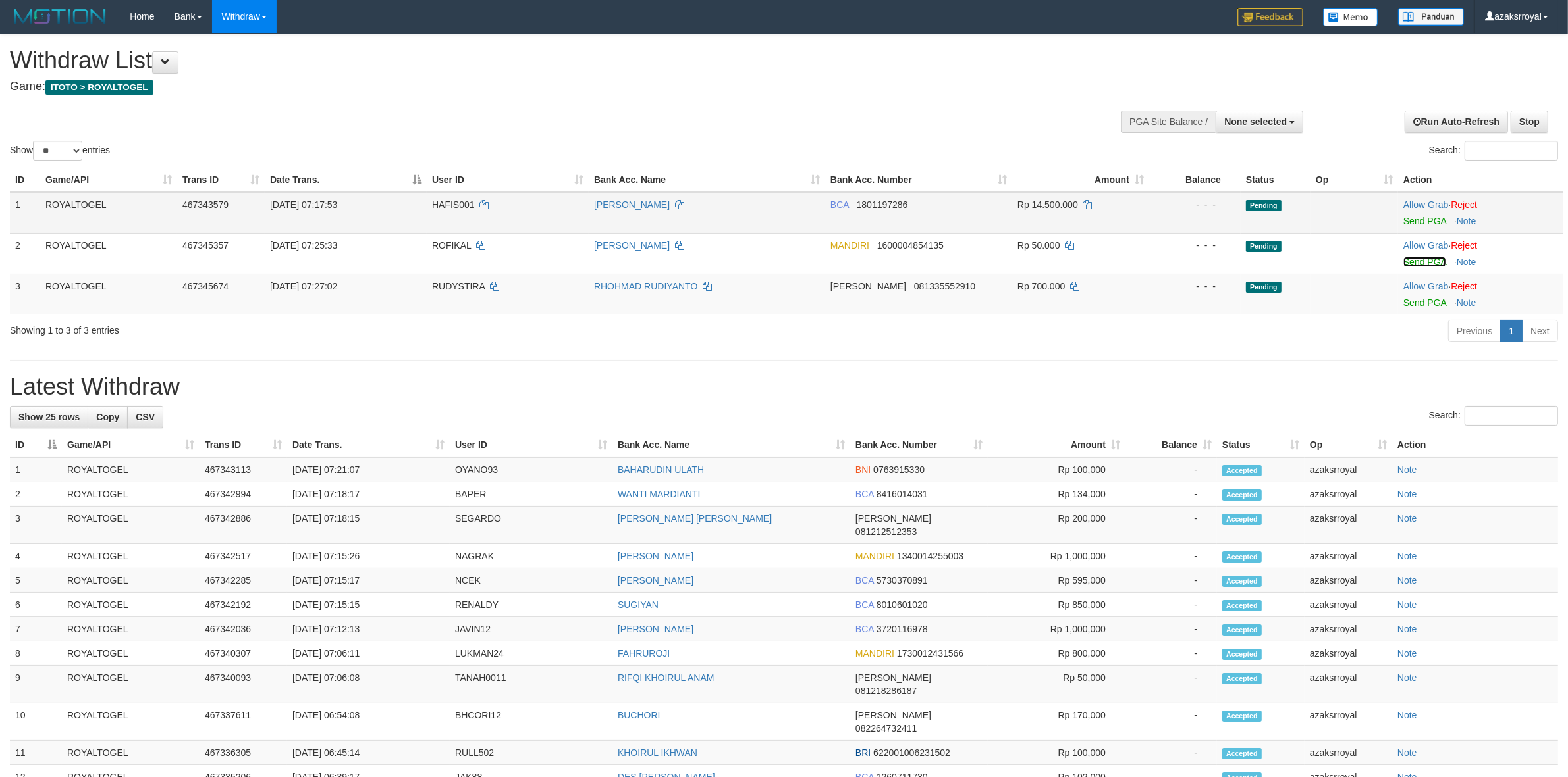
drag, startPoint x: 1421, startPoint y: 260, endPoint x: 868, endPoint y: 229, distance: 553.9
click at [1421, 260] on link "Send PGA" at bounding box center [1424, 261] width 43 height 11
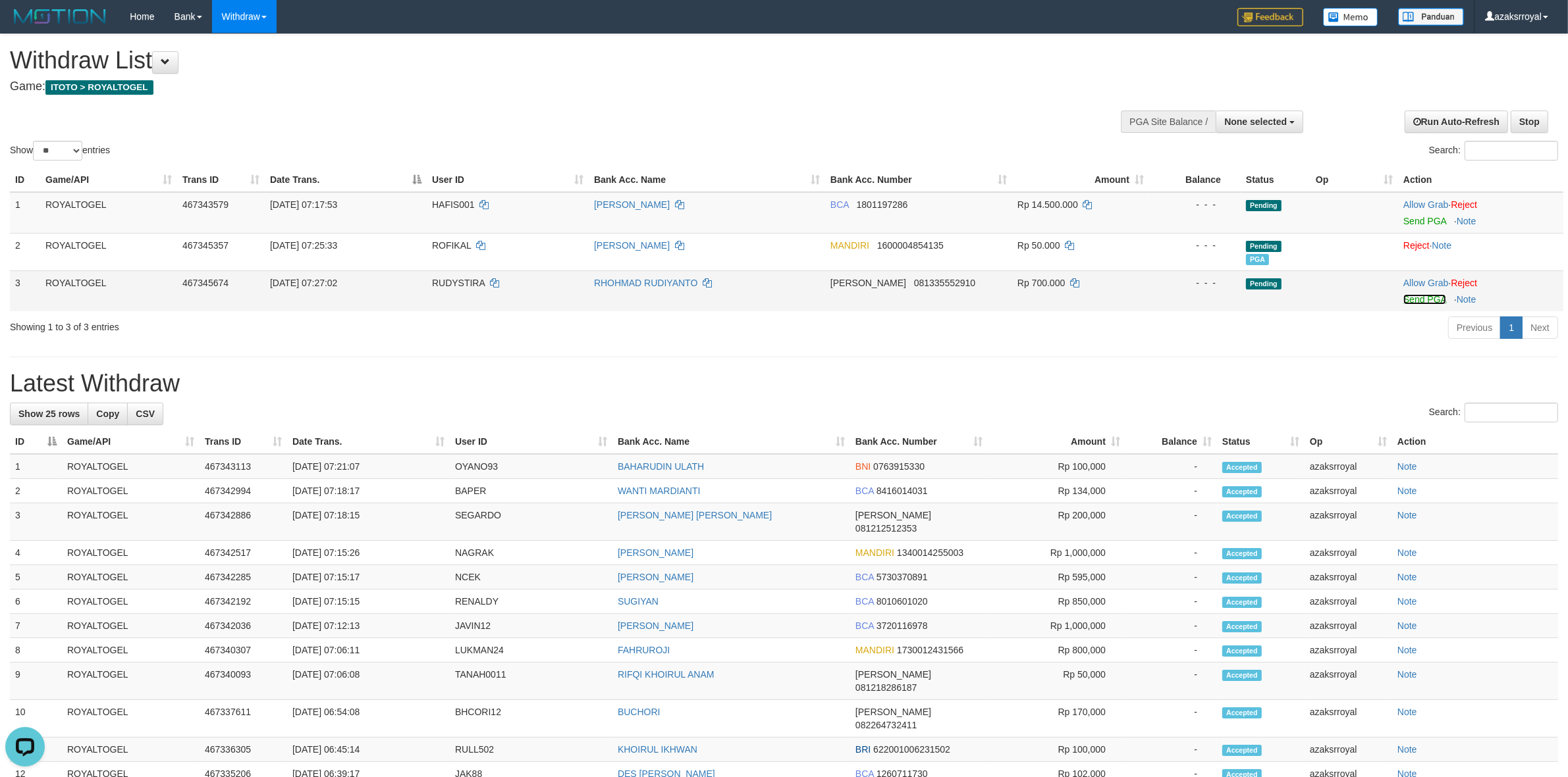
click at [1406, 302] on link "Send PGA" at bounding box center [1424, 300] width 43 height 11
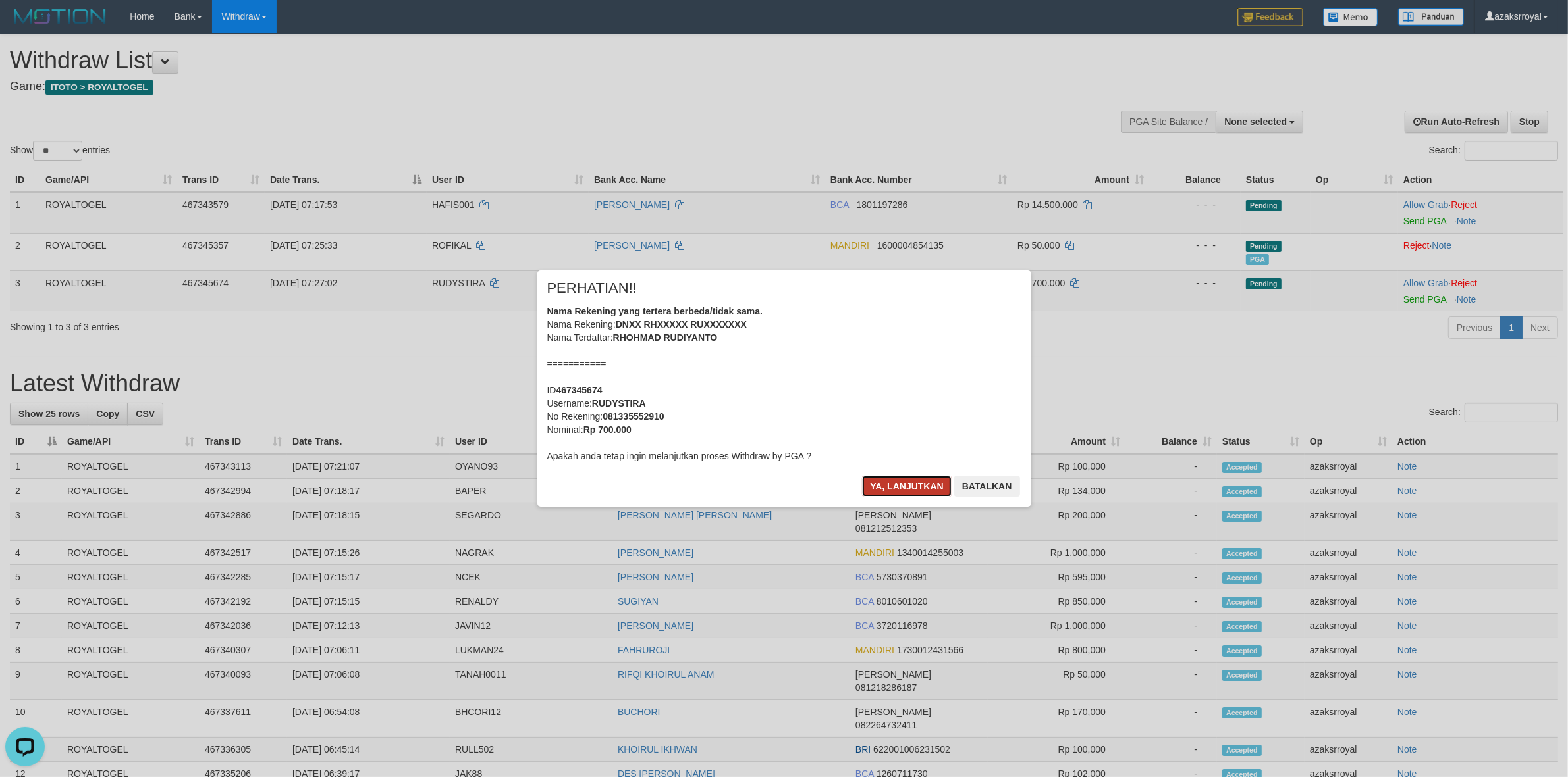
click at [894, 487] on button "Ya, lanjutkan" at bounding box center [907, 486] width 90 height 21
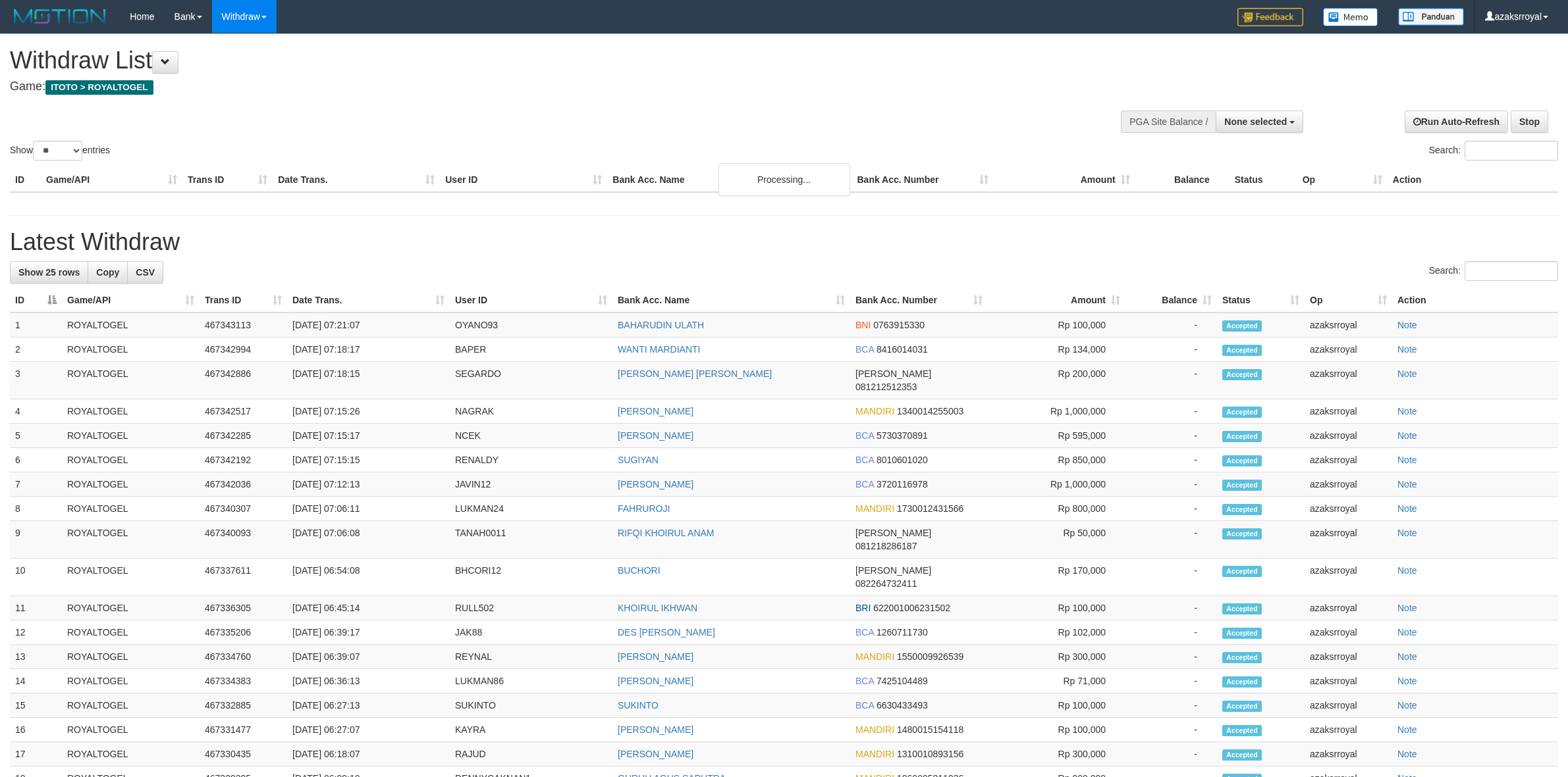
select select
select select "**"
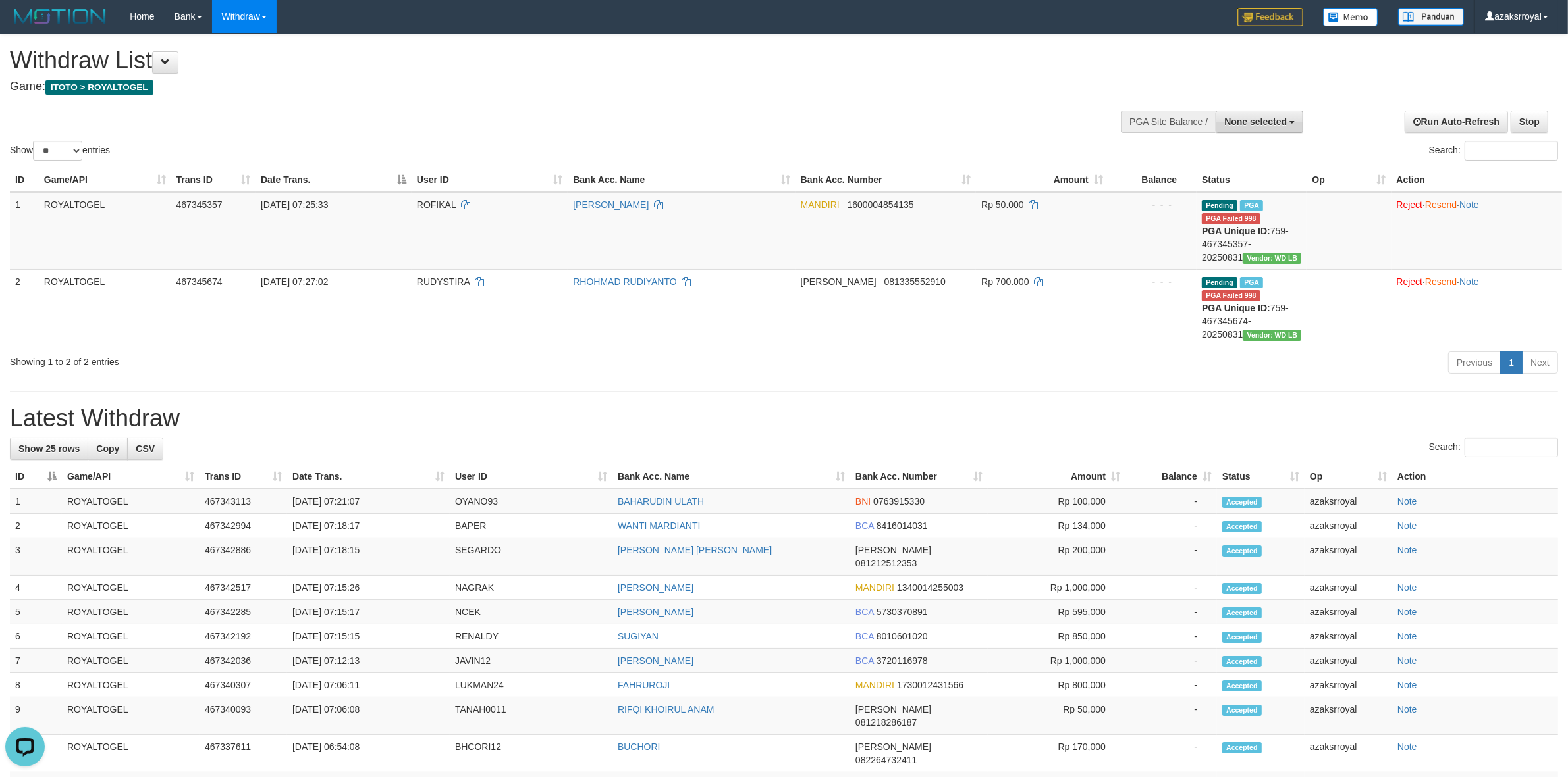
click at [1244, 120] on span "None selected" at bounding box center [1255, 122] width 62 height 11
click at [1192, 189] on label "[ITOTO] ROYALTOGEL" at bounding box center [1235, 189] width 136 height 17
select select "***"
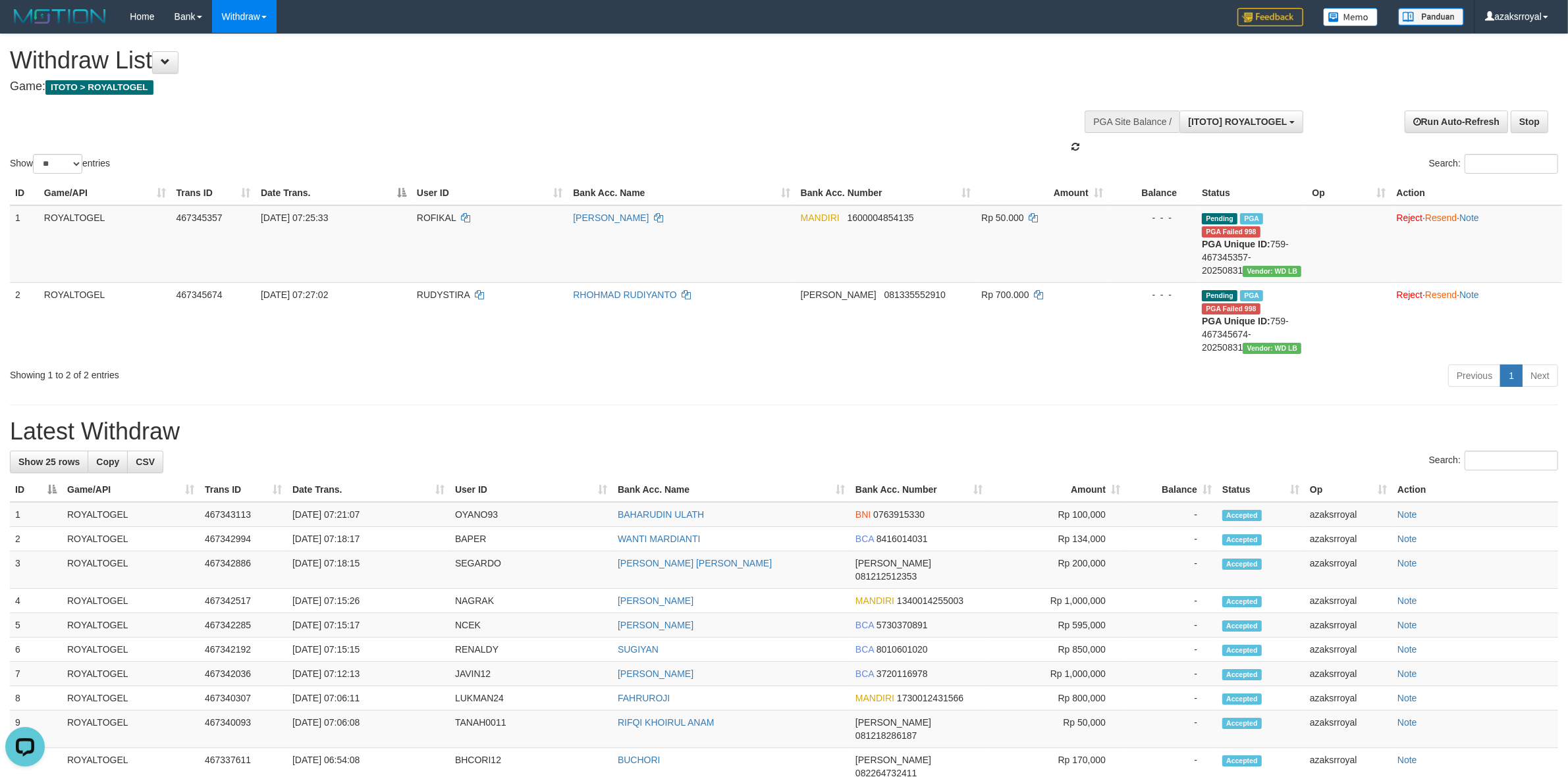
scroll to position [11, 0]
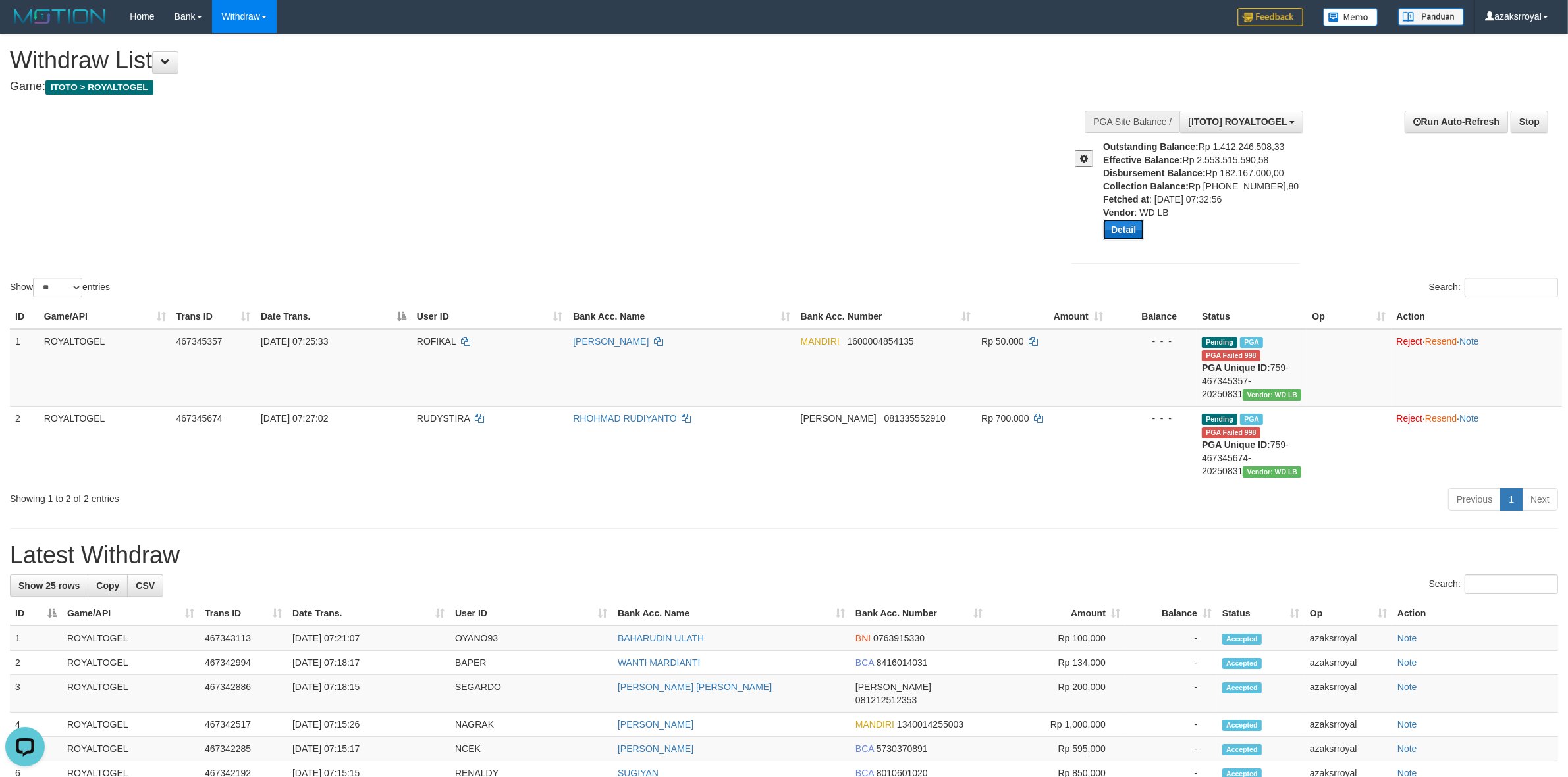
click at [1125, 235] on button "Detail" at bounding box center [1123, 230] width 41 height 21
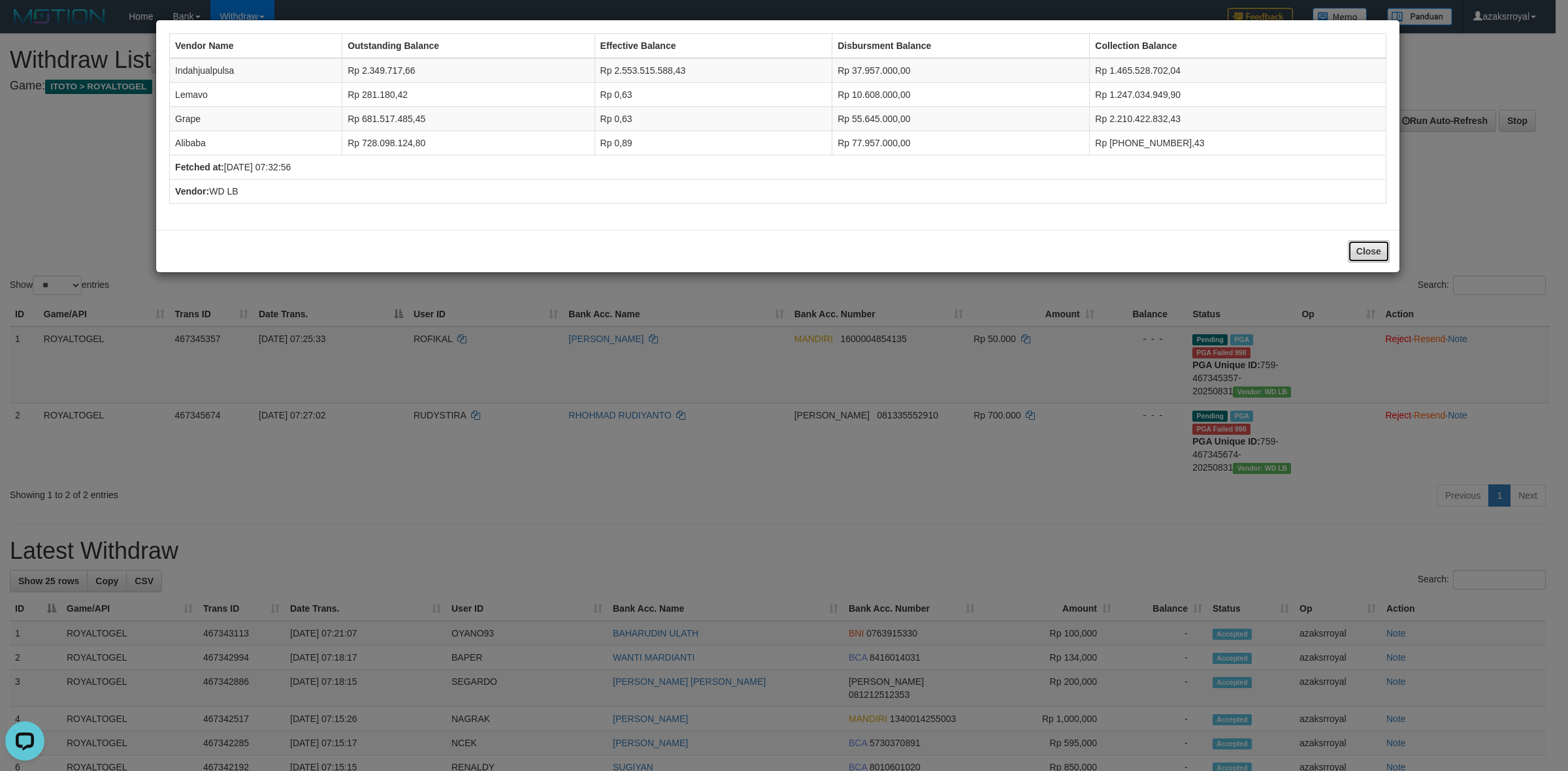
click at [1379, 254] on button "Close" at bounding box center [1369, 251] width 42 height 22
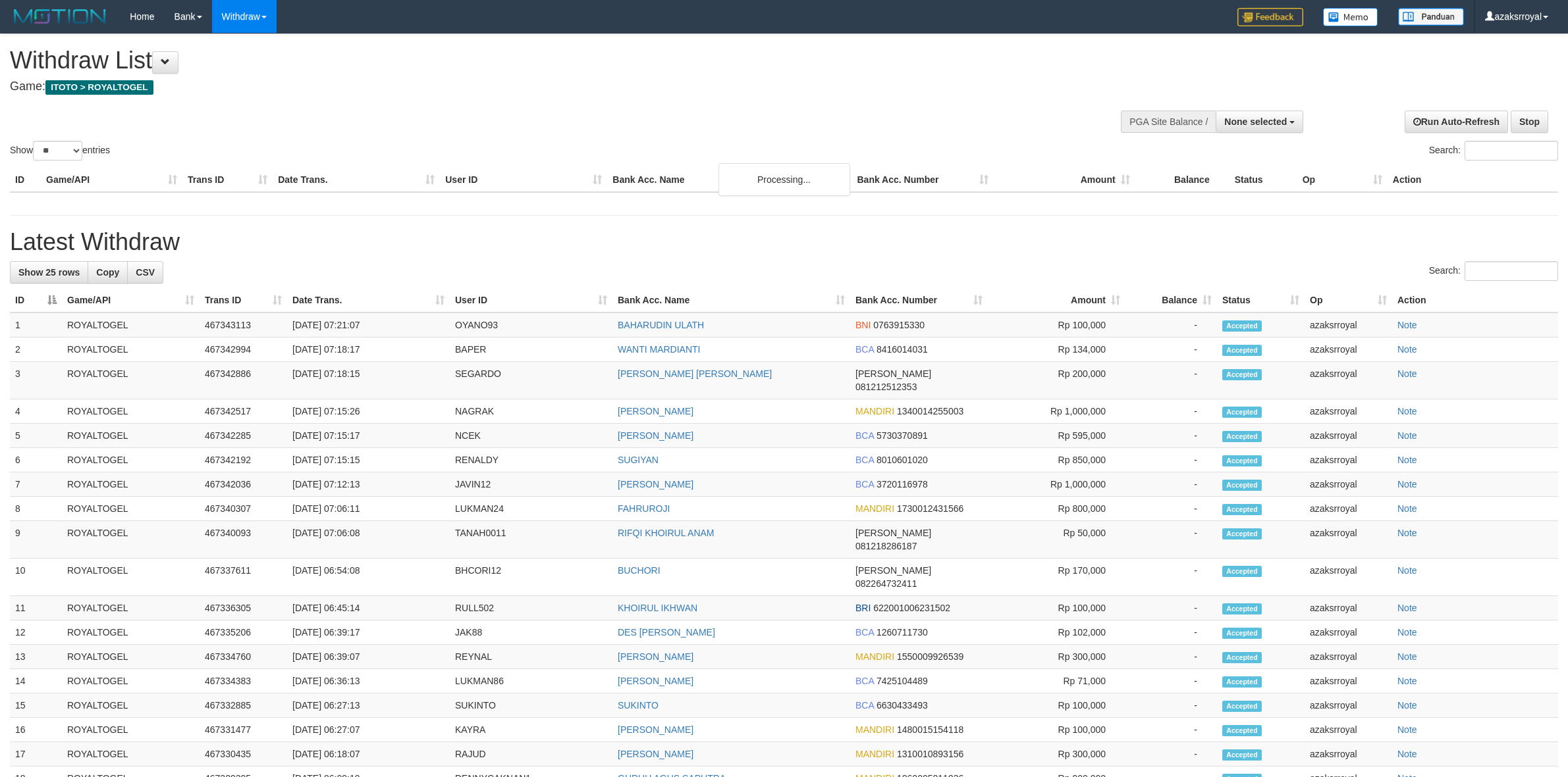
select select
select select "**"
select select
select select "**"
select select
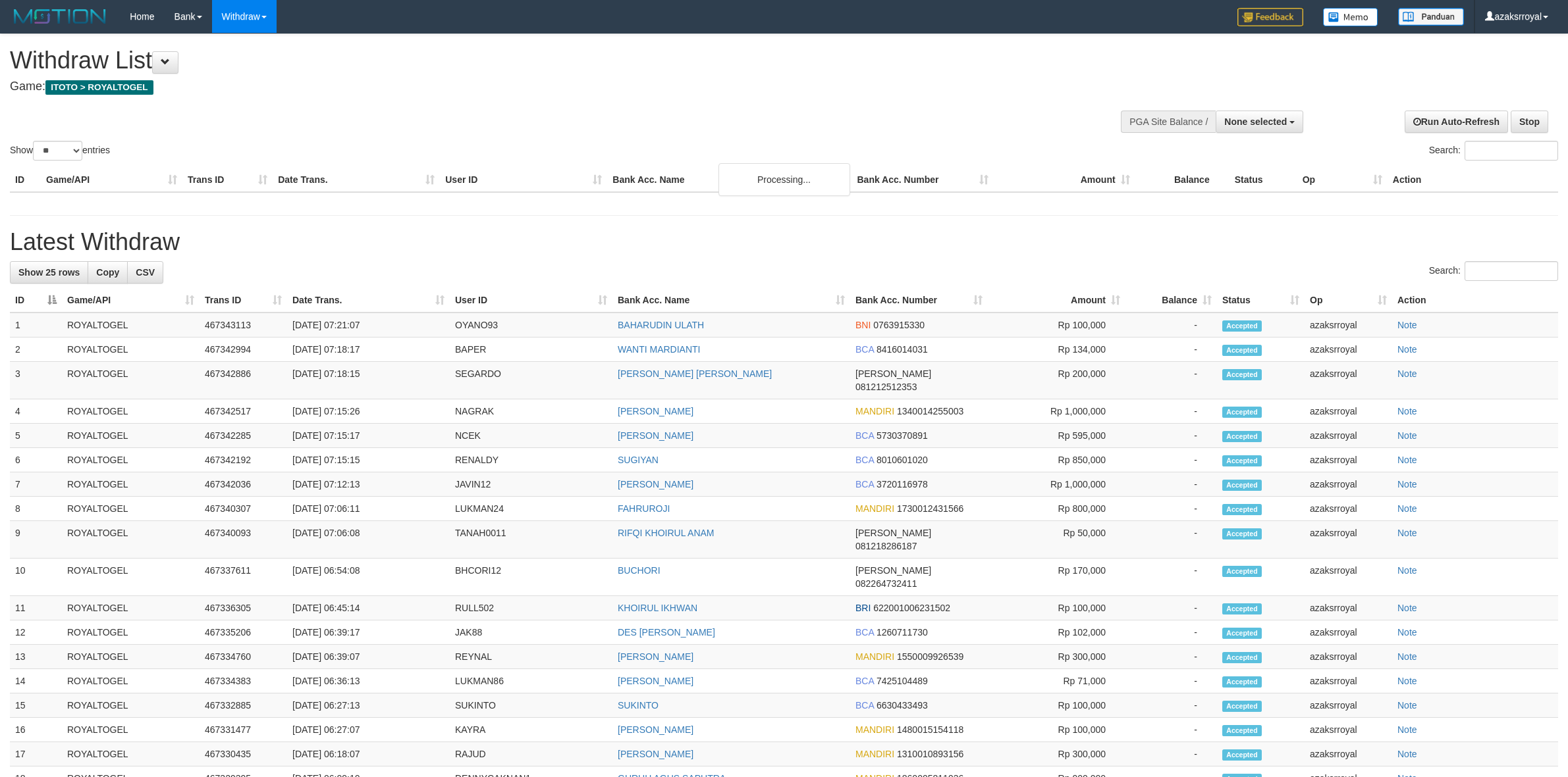
select select "**"
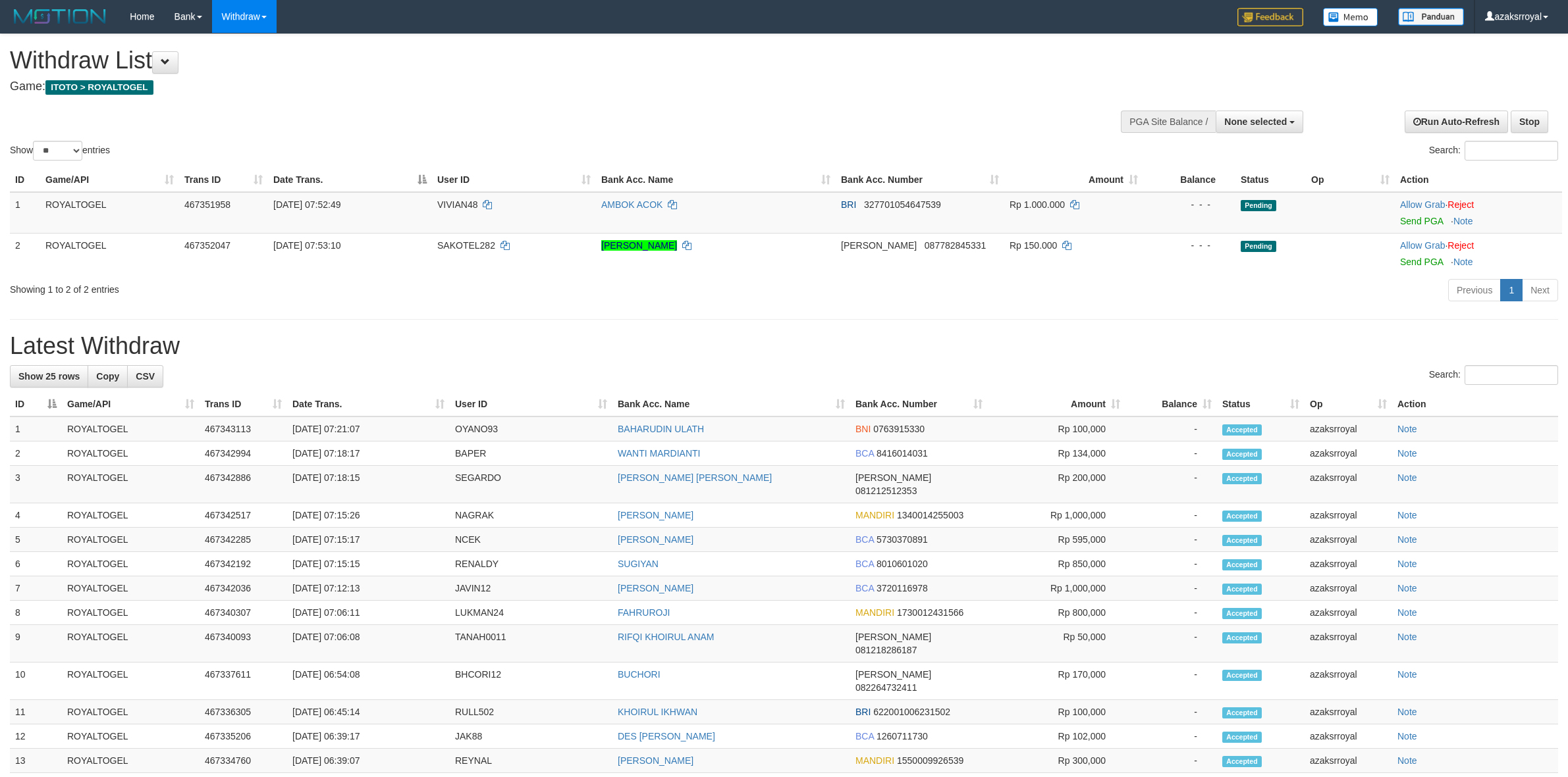
select select
select select "**"
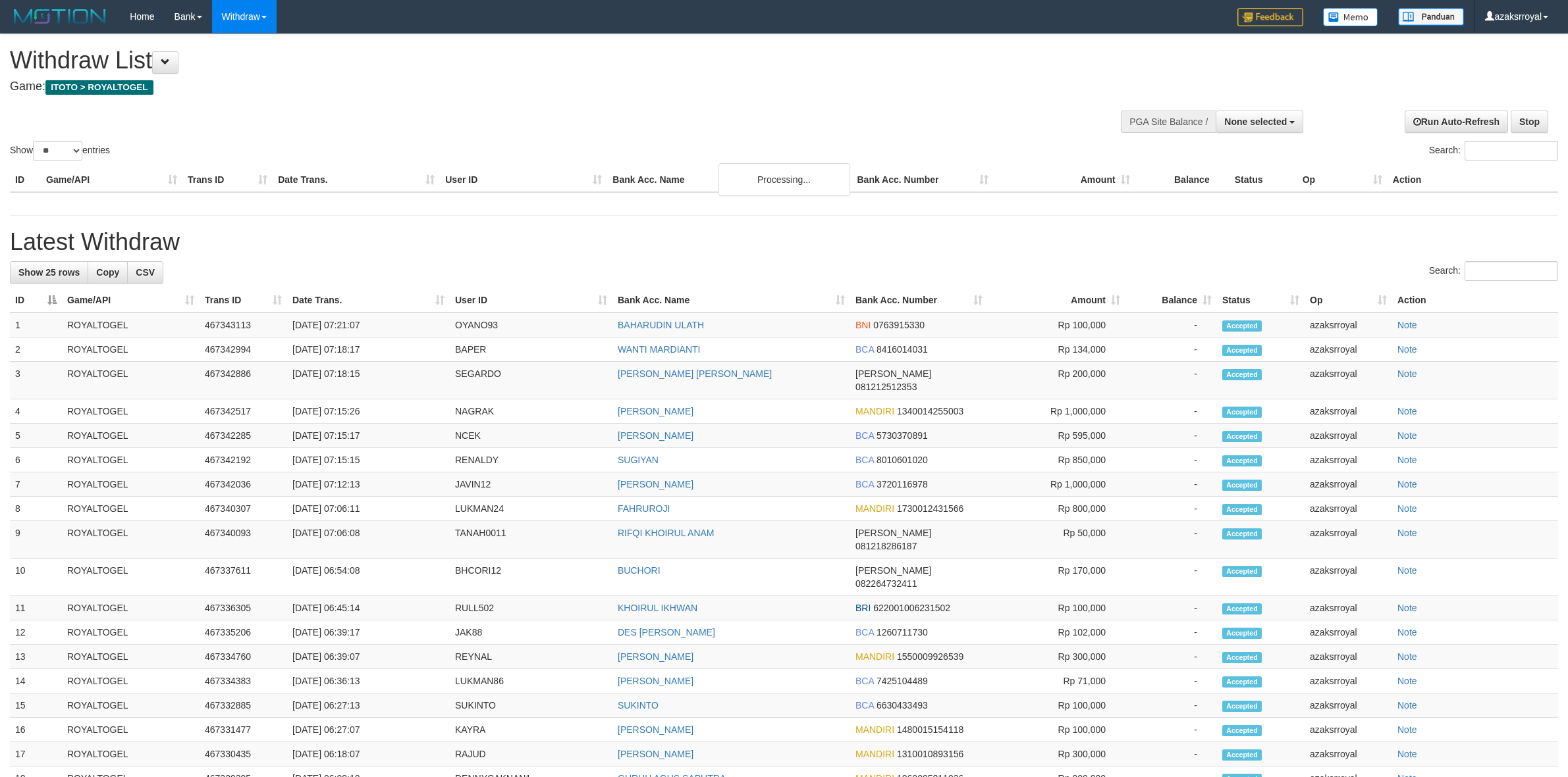
select select
select select "**"
